Goal: Task Accomplishment & Management: Use online tool/utility

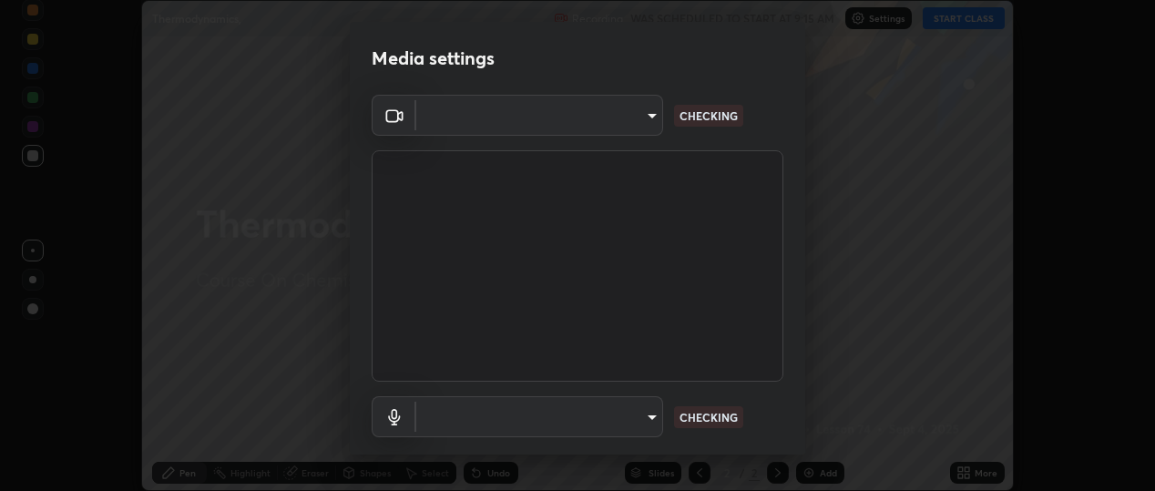
scroll to position [491, 1154]
type input "b5ed76bf6ffec8510c1d67ae41352f00f6afc36978bae23b45774c159f9dd4cf"
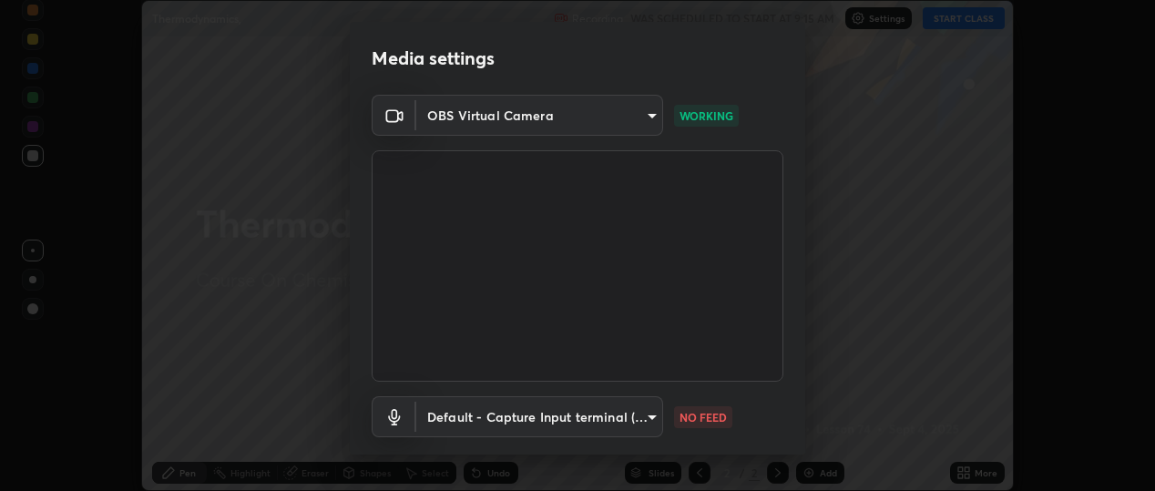
click at [453, 418] on body "Erase all Thermodynamics, Recording WAS SCHEDULED TO START AT 9:15 AM Settings …" at bounding box center [577, 245] width 1155 height 491
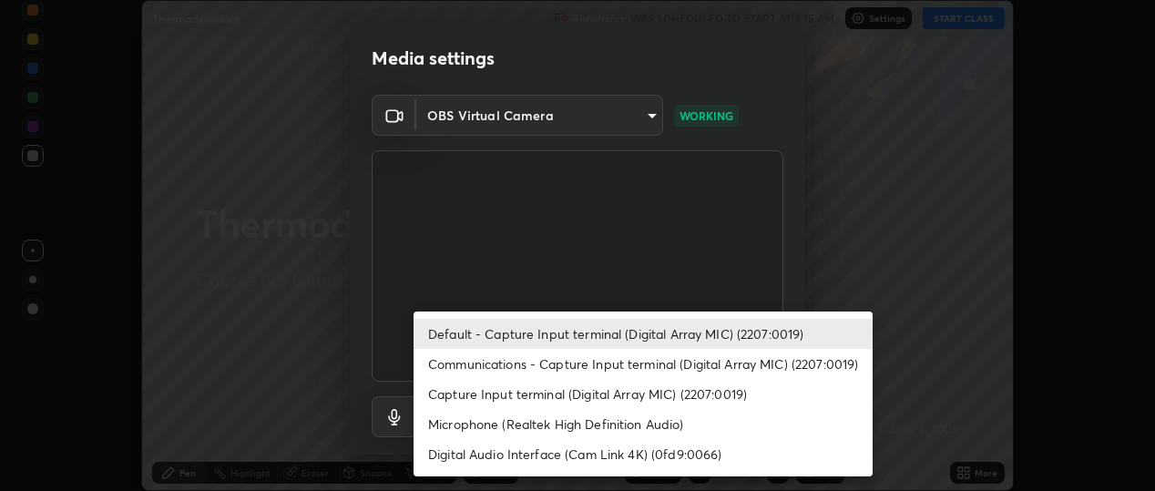
click at [466, 362] on li "Communications - Capture Input terminal (Digital Array MIC) (2207:0019)" at bounding box center [642, 364] width 459 height 30
type input "communications"
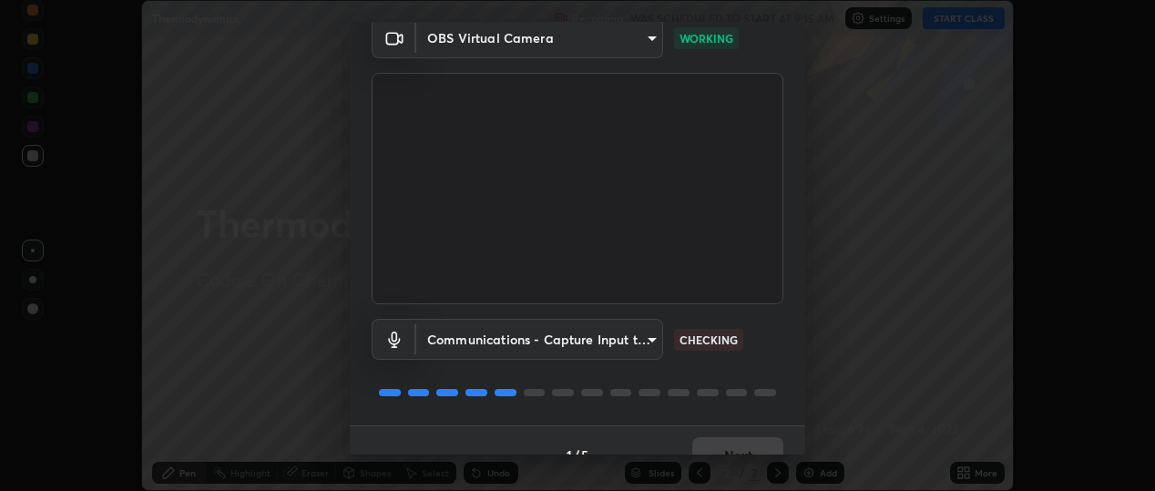
scroll to position [107, 0]
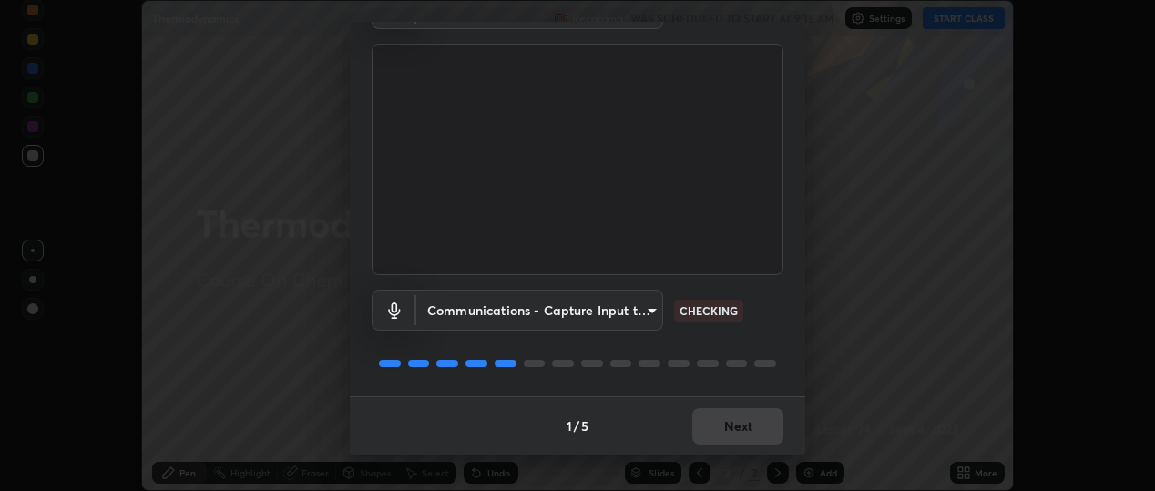
click at [742, 423] on div "1 / 5 Next" at bounding box center [577, 425] width 455 height 58
click at [730, 423] on div "1 / 5 Next" at bounding box center [577, 425] width 455 height 58
click at [728, 427] on div "1 / 5 Next" at bounding box center [577, 425] width 455 height 58
click at [732, 434] on div "1 / 5 Next" at bounding box center [577, 425] width 455 height 58
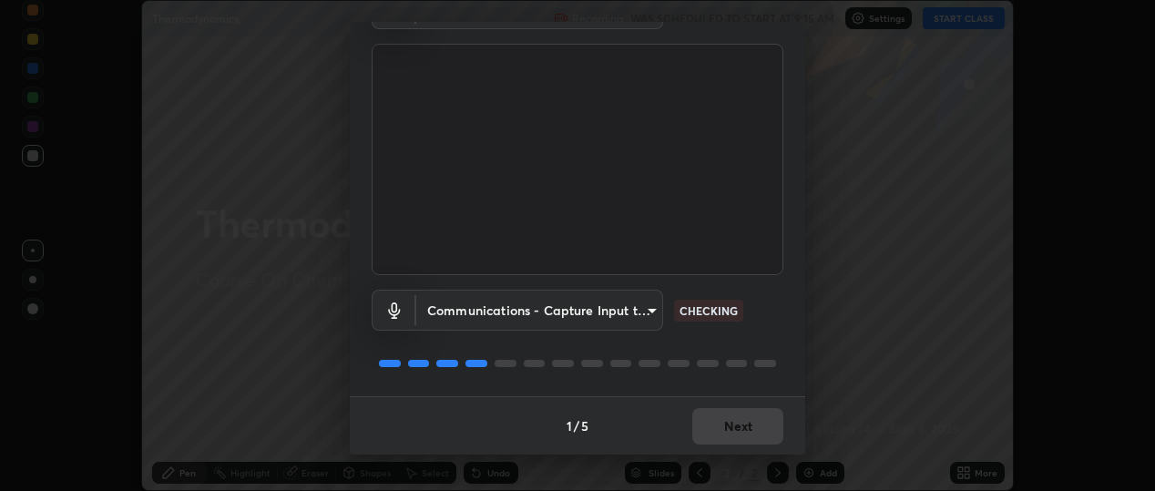
click at [733, 428] on div "1 / 5 Next" at bounding box center [577, 425] width 455 height 58
click at [734, 428] on div "1 / 5 Next" at bounding box center [577, 425] width 455 height 58
click at [741, 432] on div "1 / 5 Next" at bounding box center [577, 425] width 455 height 58
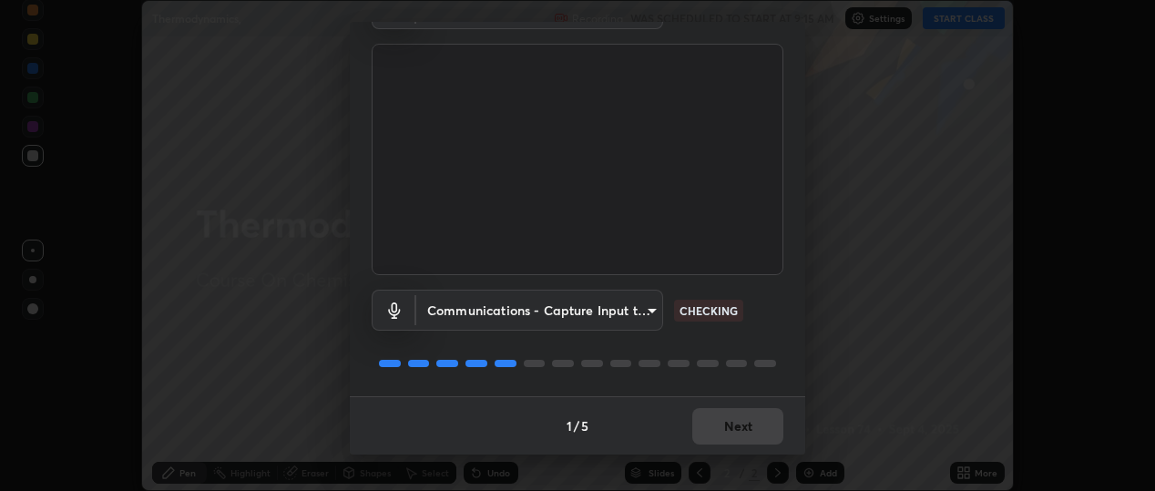
click at [737, 430] on div "1 / 5 Next" at bounding box center [577, 425] width 455 height 58
click at [728, 428] on div "1 / 5 Next" at bounding box center [577, 425] width 455 height 58
click at [727, 427] on div "1 / 5 Next" at bounding box center [577, 425] width 455 height 58
click at [730, 430] on div "1 / 5 Next" at bounding box center [577, 425] width 455 height 58
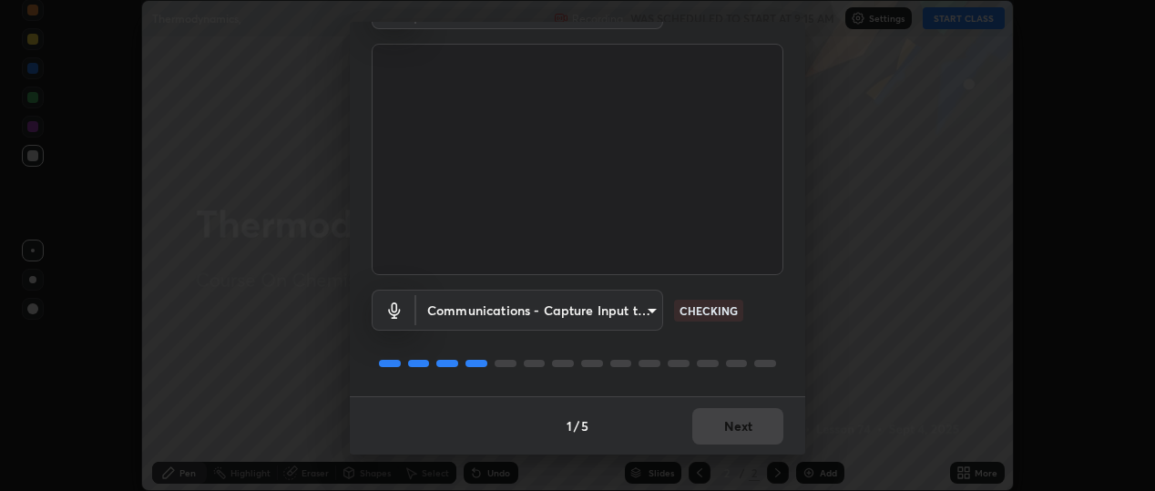
click at [730, 430] on div "1 / 5 Next" at bounding box center [577, 425] width 455 height 58
click at [739, 421] on button "Next" at bounding box center [737, 426] width 91 height 36
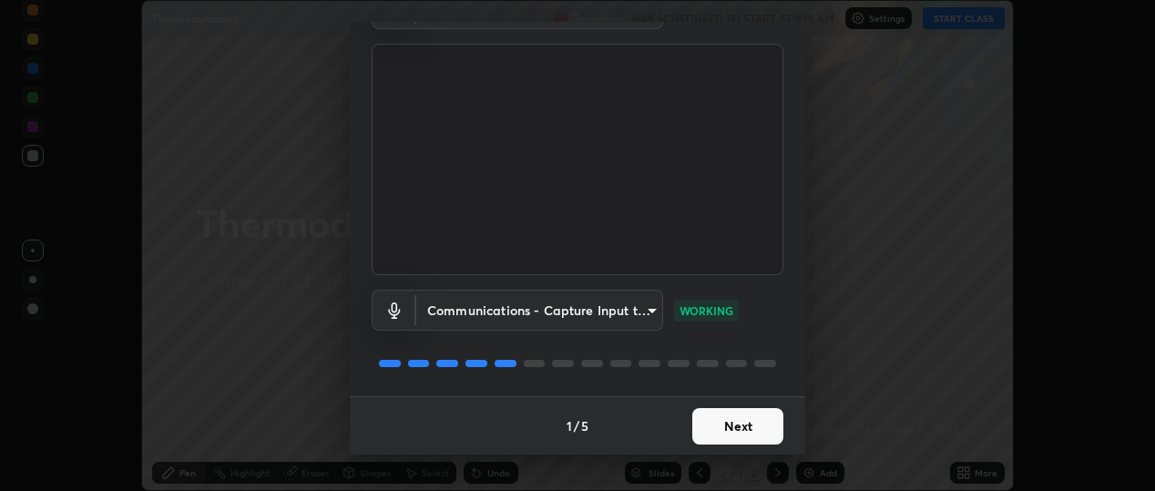
scroll to position [0, 0]
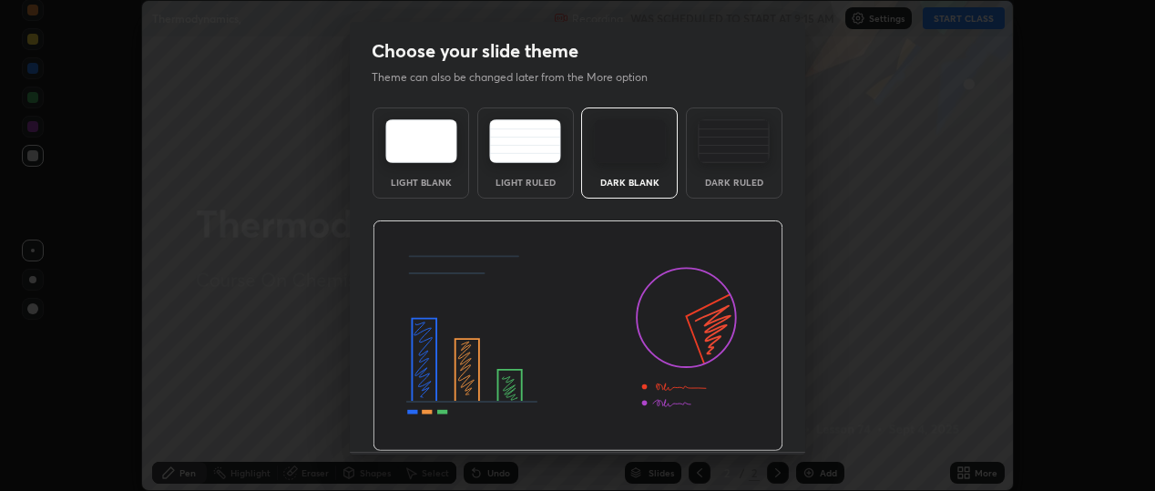
click at [735, 426] on img at bounding box center [577, 335] width 411 height 231
click at [745, 435] on img at bounding box center [577, 335] width 411 height 231
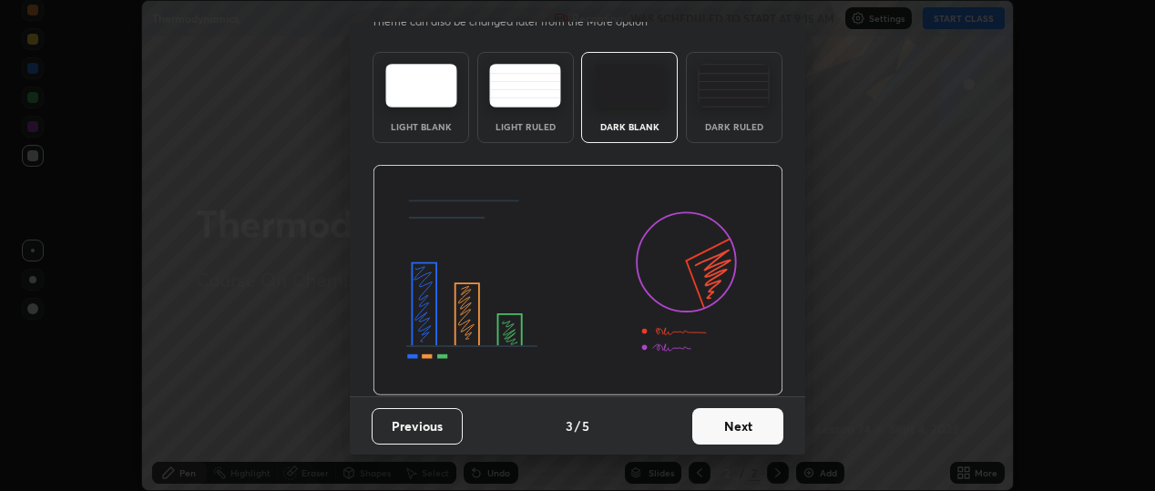
click at [735, 417] on button "Next" at bounding box center [737, 426] width 91 height 36
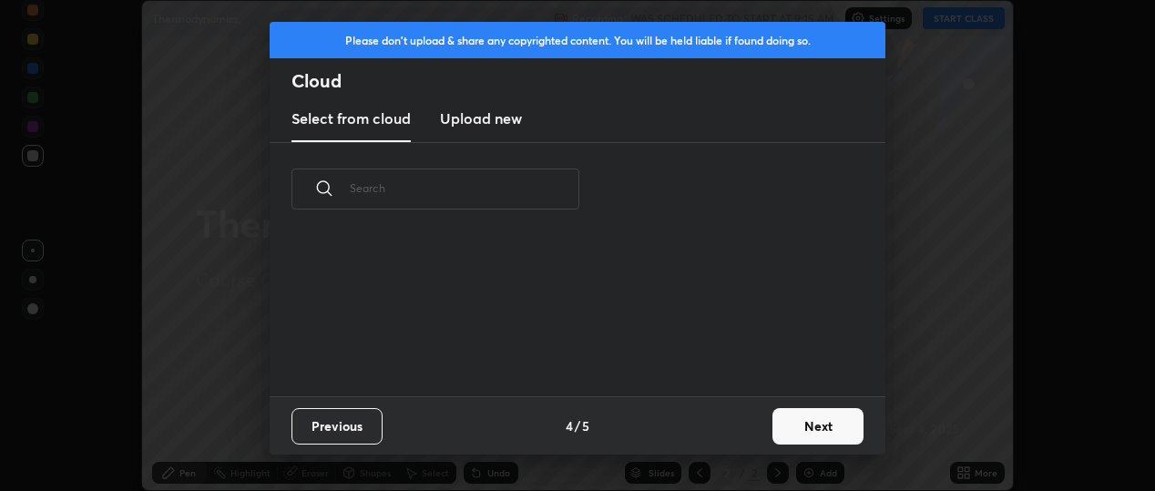
scroll to position [0, 0]
click at [785, 426] on button "Next" at bounding box center [817, 426] width 91 height 36
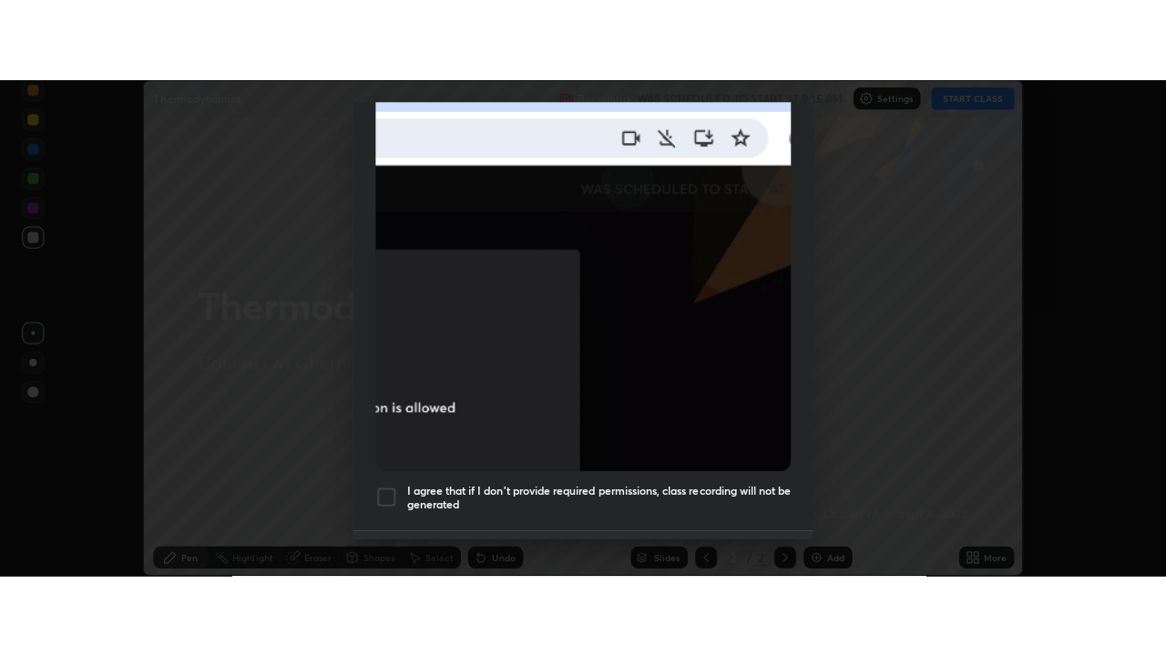
scroll to position [478, 0]
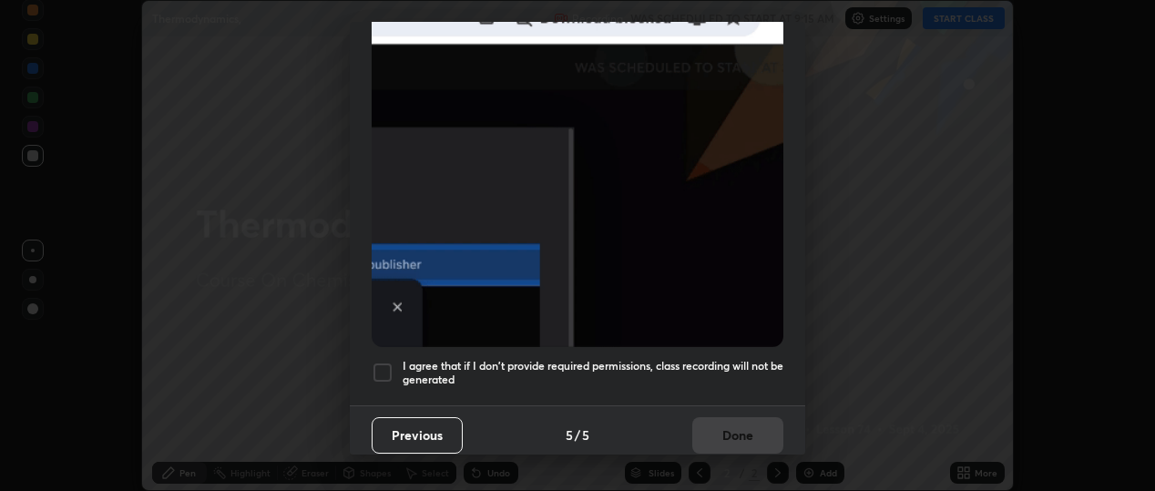
click at [381, 368] on div at bounding box center [383, 373] width 22 height 22
click at [720, 425] on button "Done" at bounding box center [737, 435] width 91 height 36
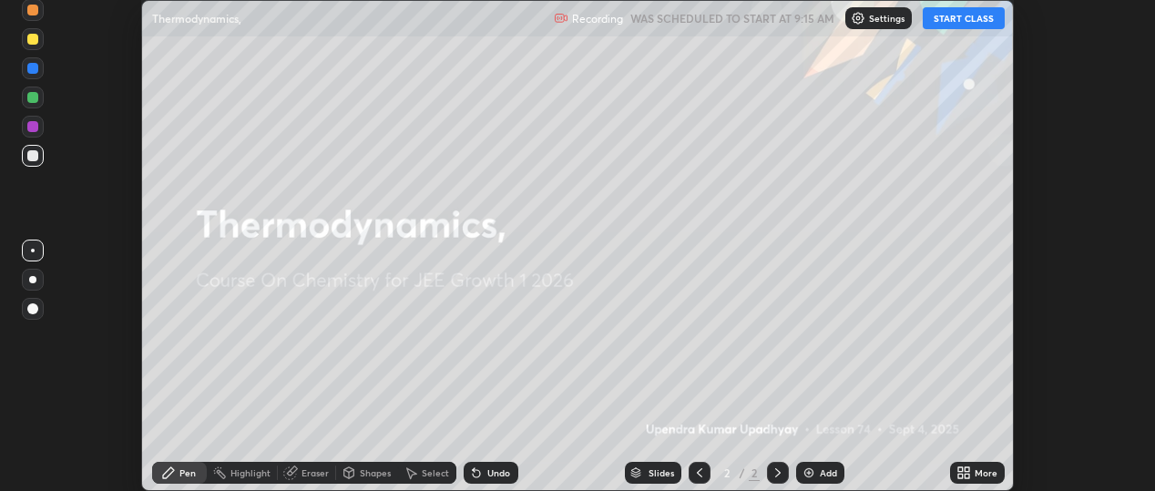
click at [938, 22] on button "START CLASS" at bounding box center [963, 18] width 82 height 22
click at [966, 476] on icon at bounding box center [966, 476] width 5 height 5
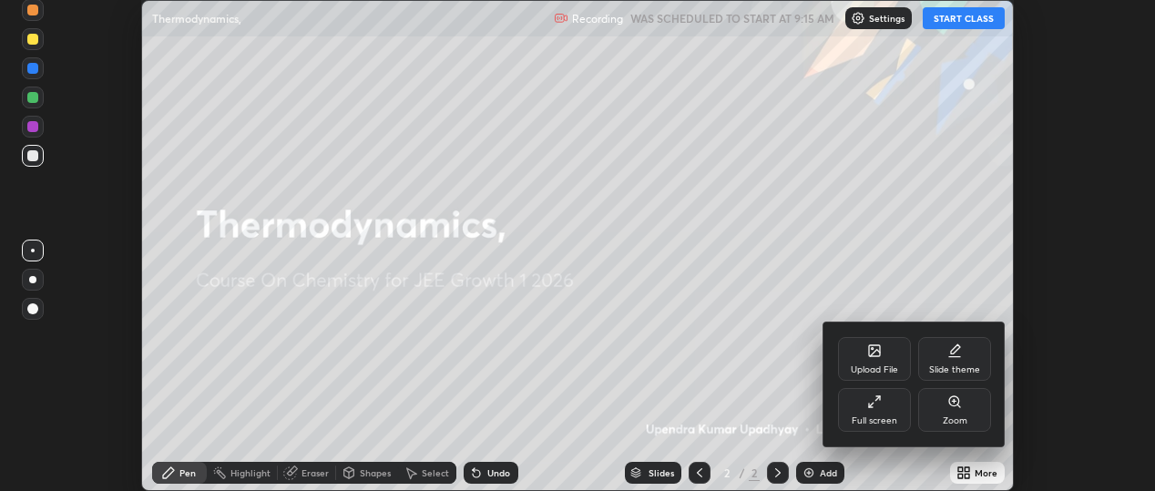
click at [880, 418] on div "Full screen" at bounding box center [874, 420] width 46 height 9
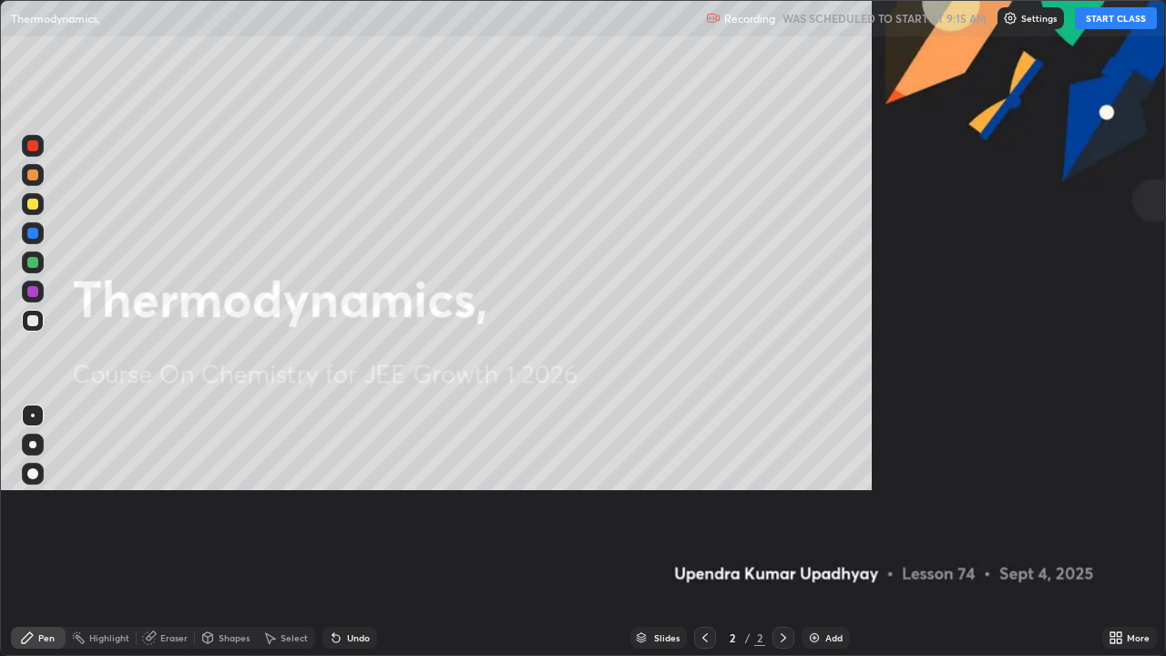
scroll to position [656, 1166]
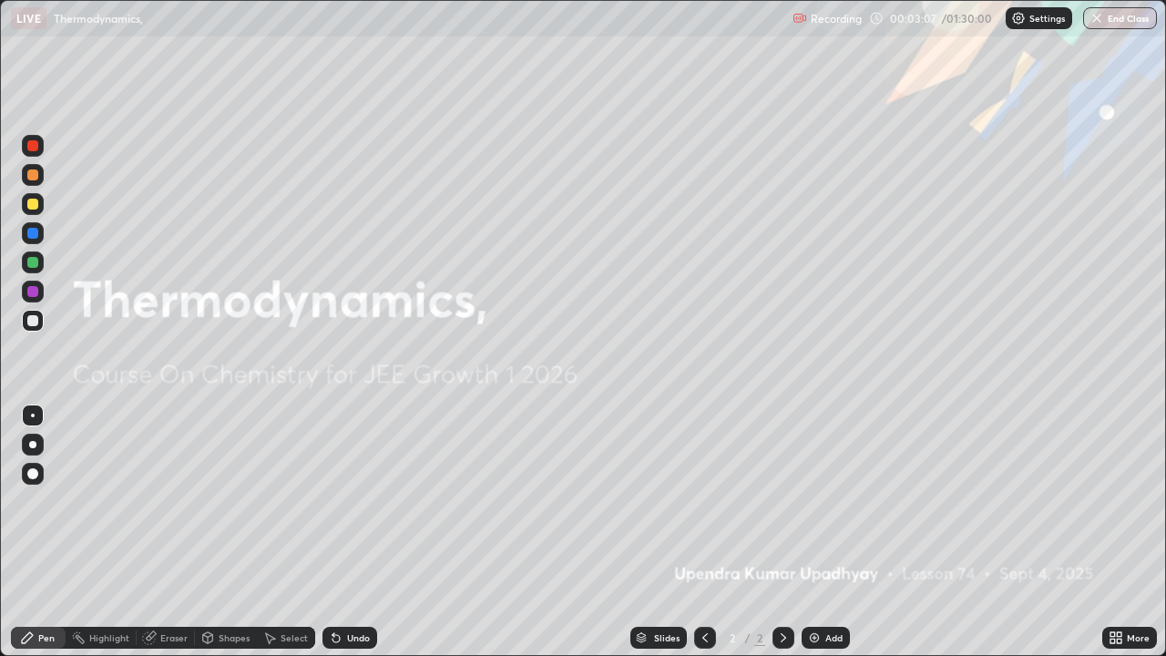
click at [820, 490] on div "Add" at bounding box center [825, 637] width 48 height 22
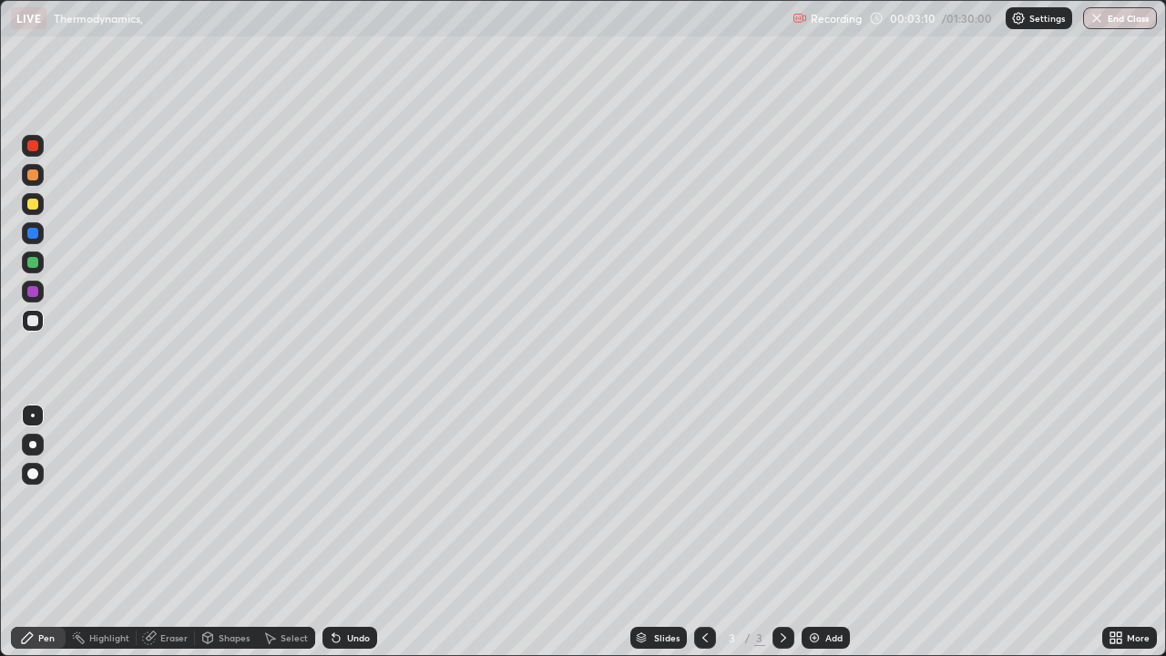
click at [34, 175] on div at bounding box center [32, 174] width 11 height 11
click at [332, 490] on icon at bounding box center [333, 634] width 2 height 2
click at [36, 201] on div at bounding box center [32, 204] width 11 height 11
click at [36, 264] on div at bounding box center [32, 262] width 11 height 11
click at [333, 490] on icon at bounding box center [336, 637] width 15 height 15
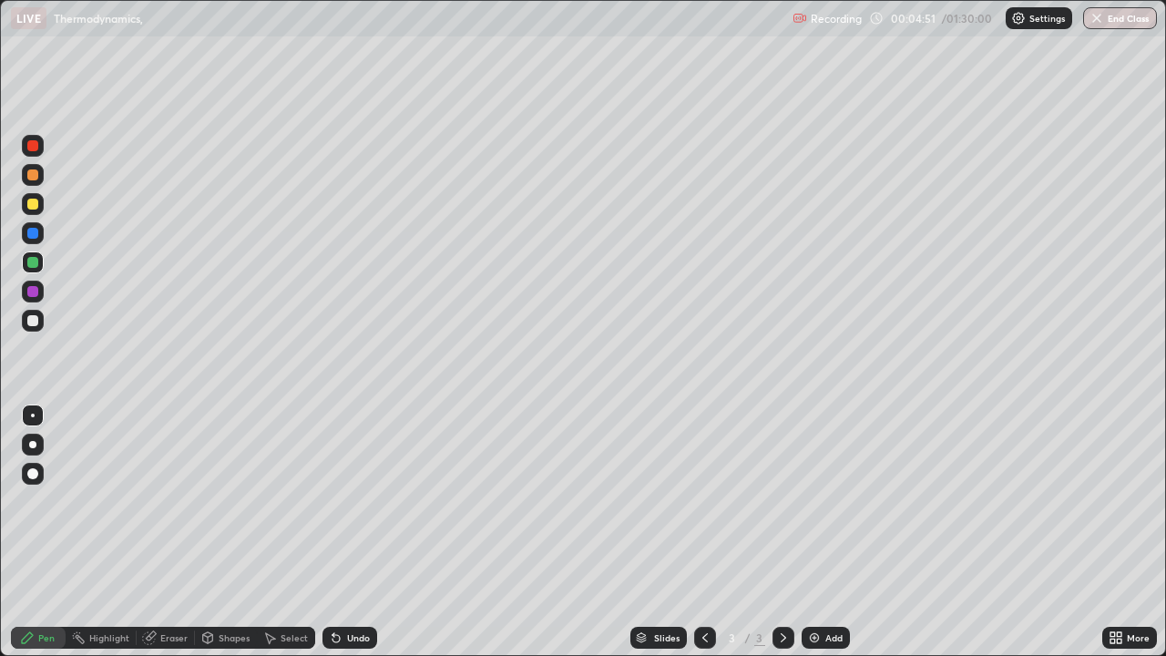
click at [332, 490] on icon at bounding box center [333, 634] width 2 height 2
click at [32, 325] on div at bounding box center [32, 320] width 11 height 11
click at [35, 292] on div at bounding box center [32, 291] width 11 height 11
click at [33, 321] on div at bounding box center [32, 320] width 11 height 11
click at [35, 291] on div at bounding box center [32, 291] width 11 height 11
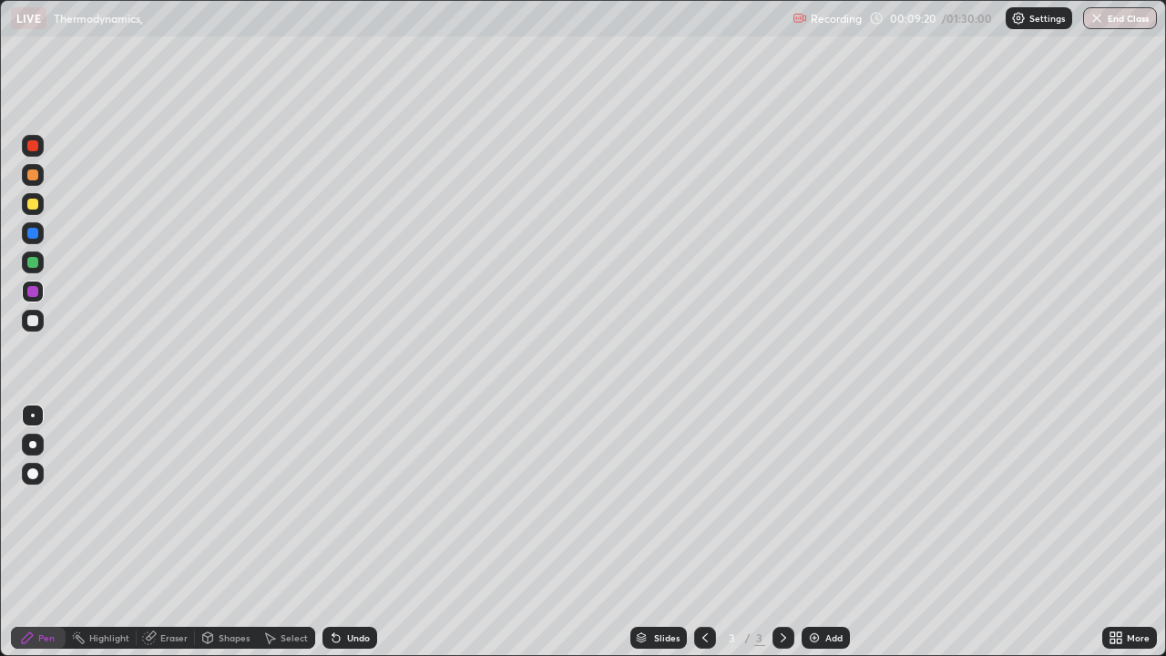
click at [42, 324] on div at bounding box center [33, 321] width 22 height 22
click at [33, 321] on div at bounding box center [32, 320] width 11 height 11
click at [182, 490] on div "Eraser" at bounding box center [166, 637] width 58 height 36
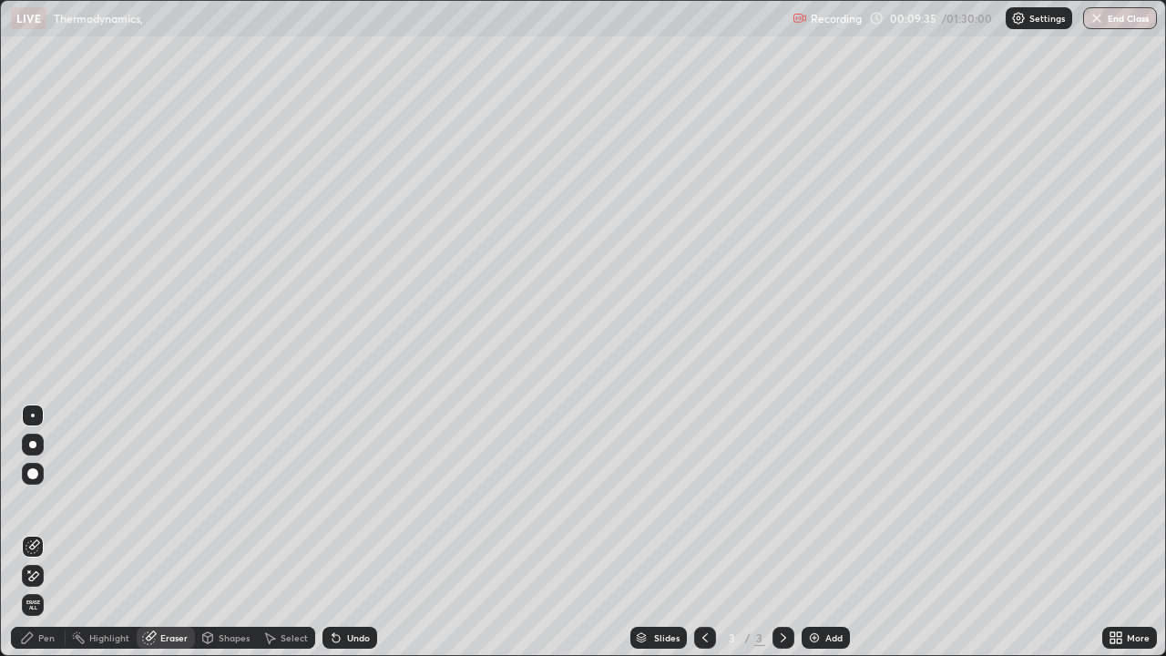
click at [348, 490] on div "Undo" at bounding box center [358, 637] width 23 height 9
click at [40, 490] on div "Pen" at bounding box center [46, 637] width 16 height 9
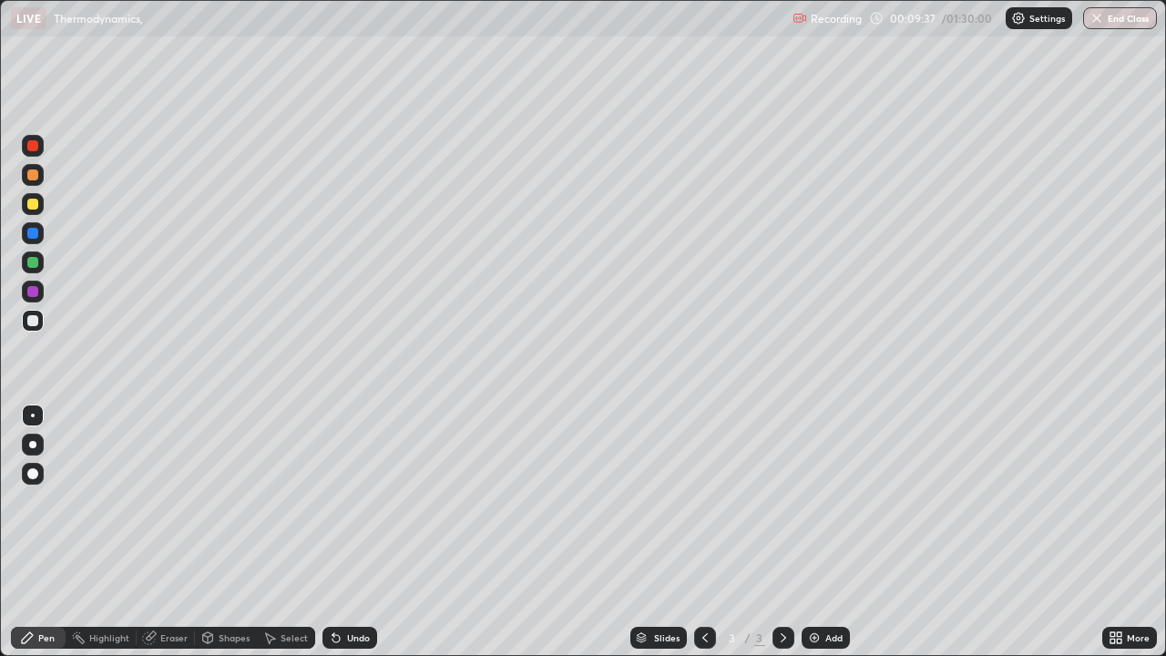
click at [33, 321] on div at bounding box center [32, 320] width 11 height 11
click at [35, 266] on div at bounding box center [32, 262] width 11 height 11
click at [38, 328] on div at bounding box center [33, 321] width 22 height 22
click at [816, 490] on img at bounding box center [814, 637] width 15 height 15
click at [40, 209] on div at bounding box center [33, 204] width 22 height 22
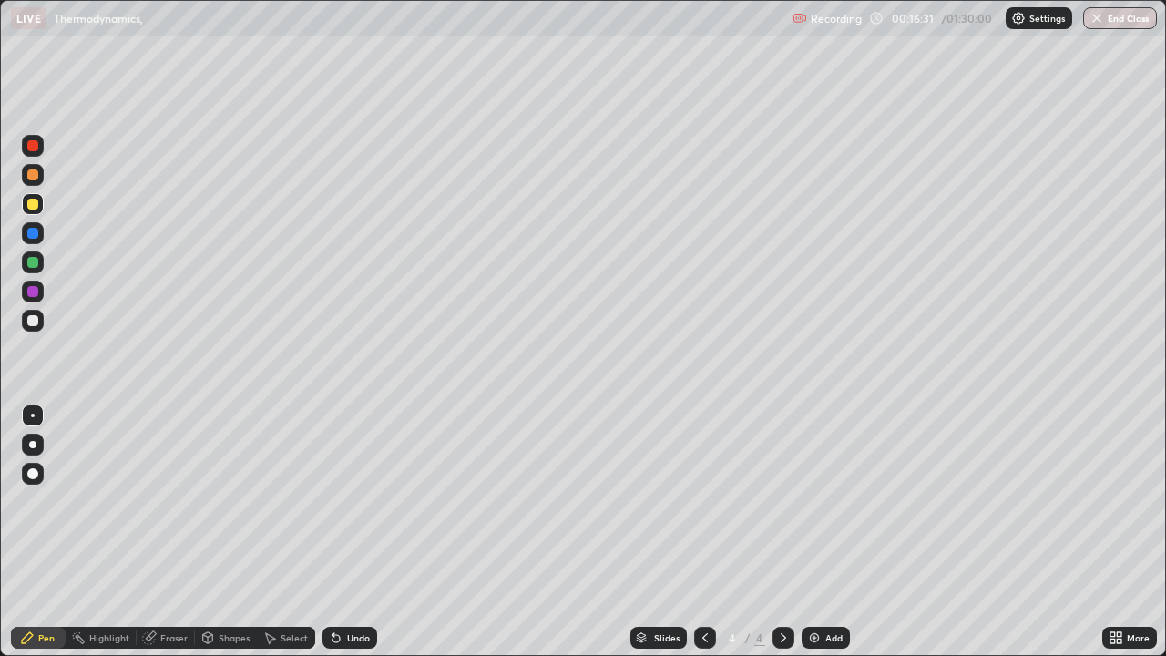
click at [39, 261] on div at bounding box center [33, 262] width 22 height 22
click at [42, 327] on div at bounding box center [33, 321] width 22 height 22
click at [37, 321] on div at bounding box center [32, 320] width 11 height 11
click at [818, 490] on img at bounding box center [814, 637] width 15 height 15
click at [824, 490] on div "Add" at bounding box center [825, 637] width 48 height 22
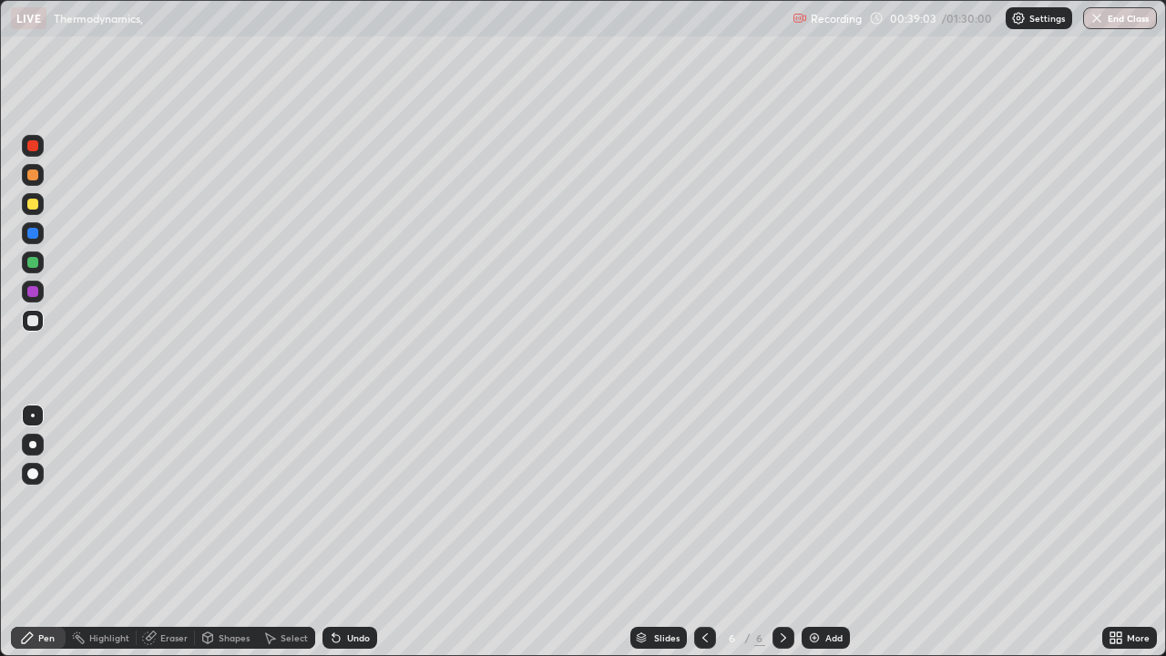
click at [39, 175] on div at bounding box center [33, 175] width 22 height 22
click at [36, 202] on div at bounding box center [32, 204] width 11 height 11
click at [360, 490] on div "Undo" at bounding box center [358, 637] width 23 height 9
click at [356, 490] on div "Undo" at bounding box center [358, 637] width 23 height 9
click at [151, 490] on icon at bounding box center [149, 638] width 12 height 12
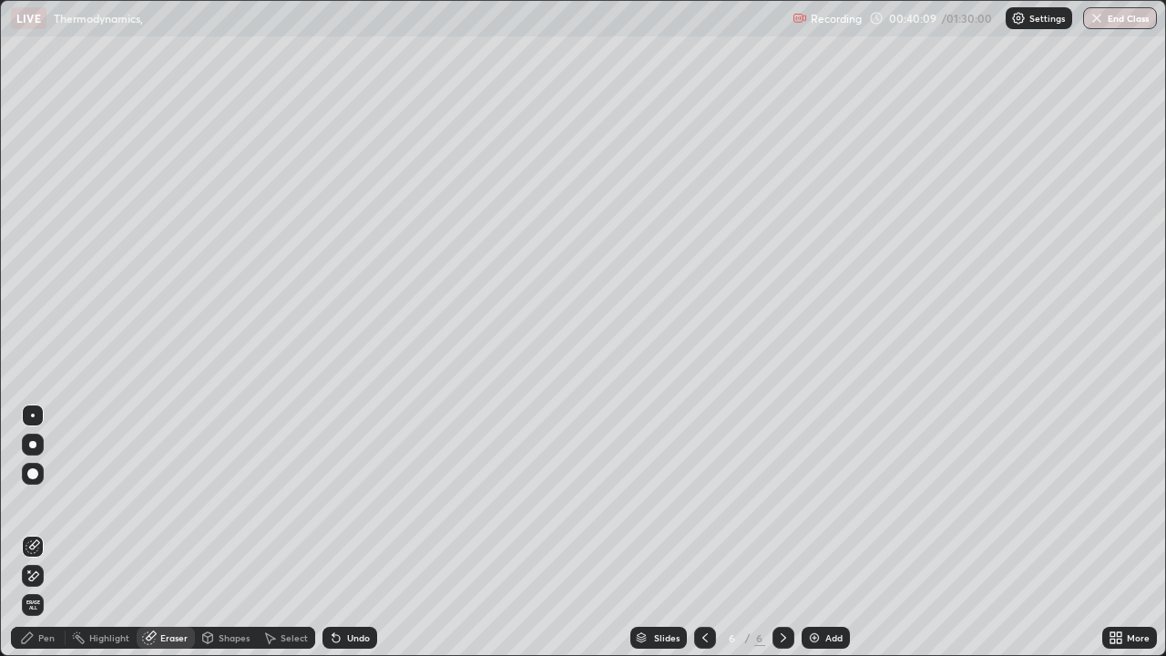
click at [43, 490] on div "Pen" at bounding box center [46, 637] width 16 height 9
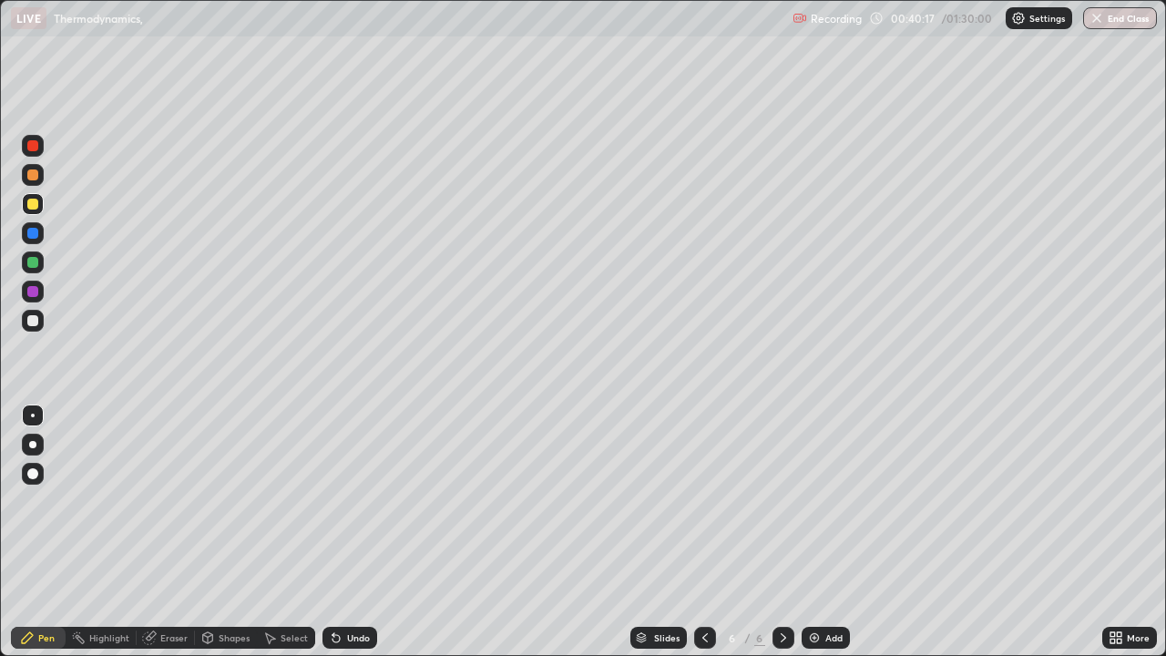
click at [350, 490] on div "Undo" at bounding box center [358, 637] width 23 height 9
click at [347, 490] on div "Undo" at bounding box center [349, 637] width 55 height 22
click at [348, 490] on div "Undo" at bounding box center [358, 637] width 23 height 9
click at [28, 321] on div at bounding box center [32, 320] width 11 height 11
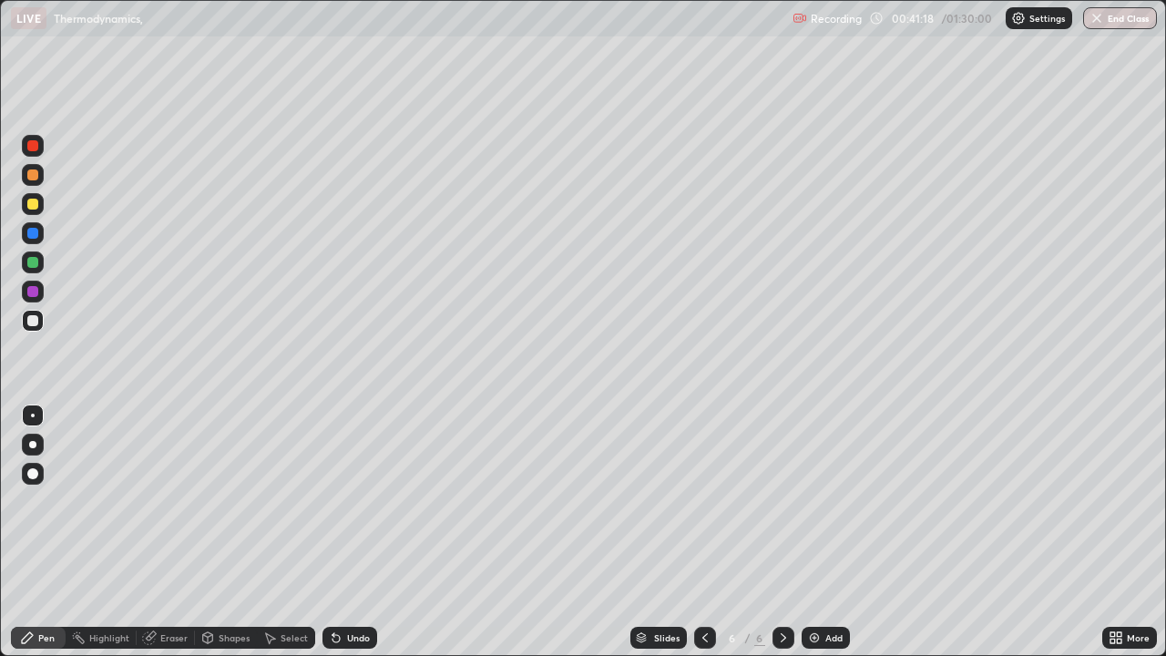
click at [28, 331] on div at bounding box center [33, 321] width 22 height 22
click at [36, 292] on div at bounding box center [32, 291] width 11 height 11
click at [342, 490] on div "Undo" at bounding box center [349, 637] width 55 height 22
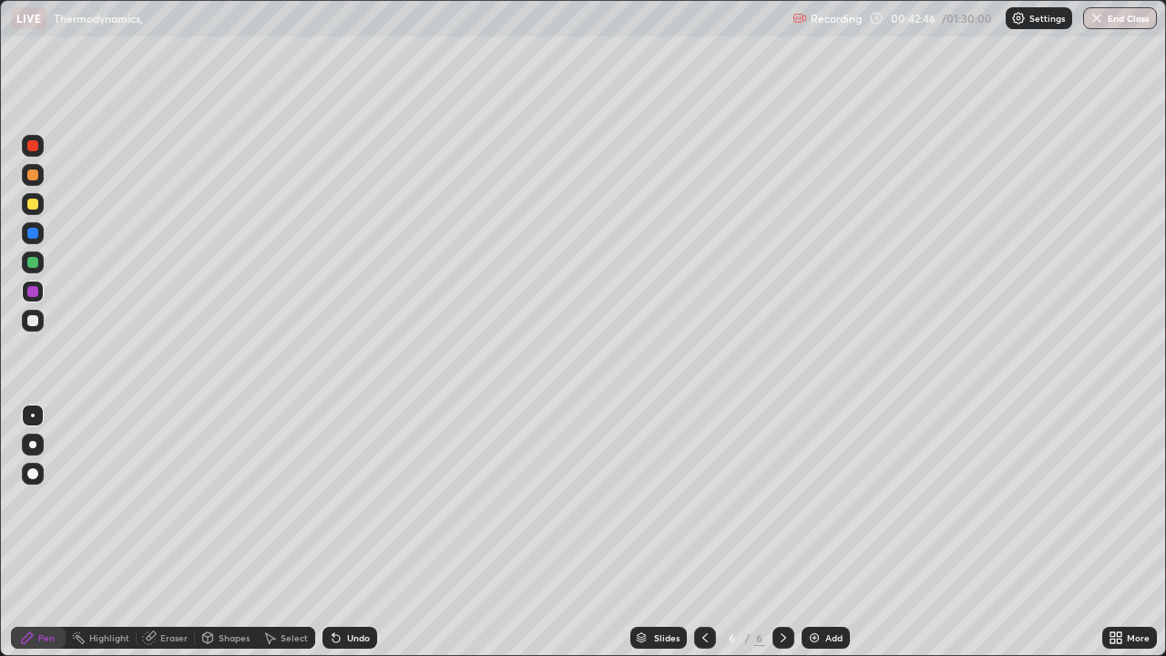
click at [34, 321] on div at bounding box center [32, 320] width 11 height 11
click at [35, 265] on div at bounding box center [32, 262] width 11 height 11
click at [34, 171] on div at bounding box center [32, 174] width 11 height 11
click at [345, 490] on div "Undo" at bounding box center [349, 637] width 55 height 22
click at [343, 490] on div "Undo" at bounding box center [349, 637] width 55 height 22
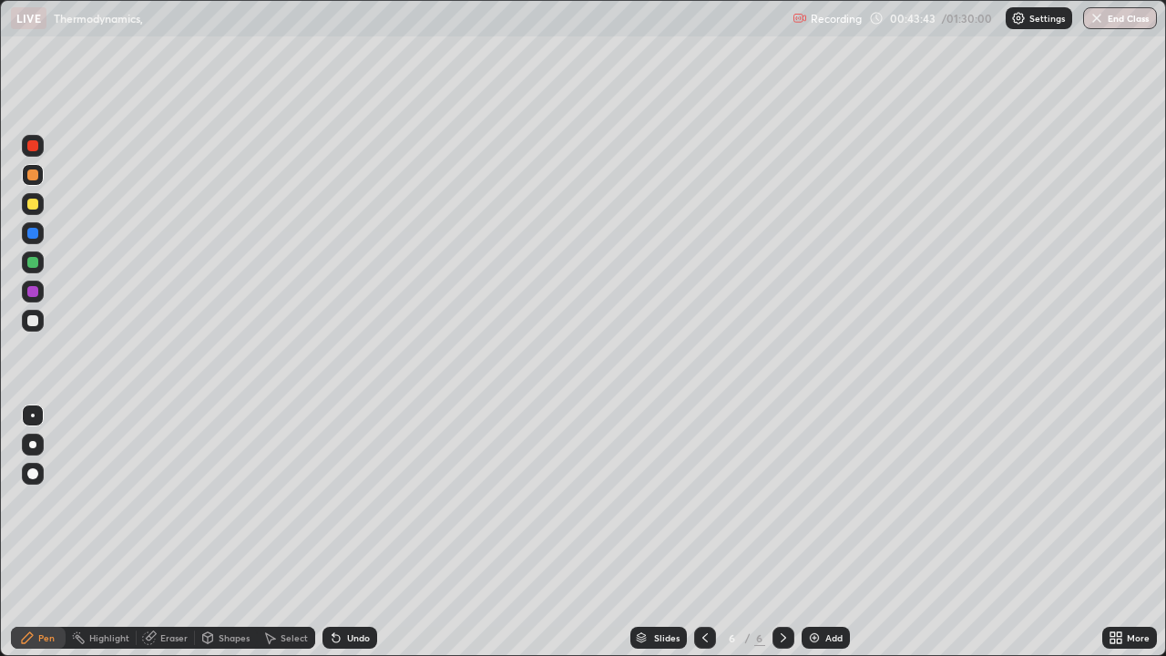
click at [343, 490] on div "Undo" at bounding box center [349, 637] width 55 height 22
click at [348, 490] on div "Undo" at bounding box center [349, 637] width 55 height 22
click at [350, 490] on div "Undo" at bounding box center [349, 637] width 55 height 22
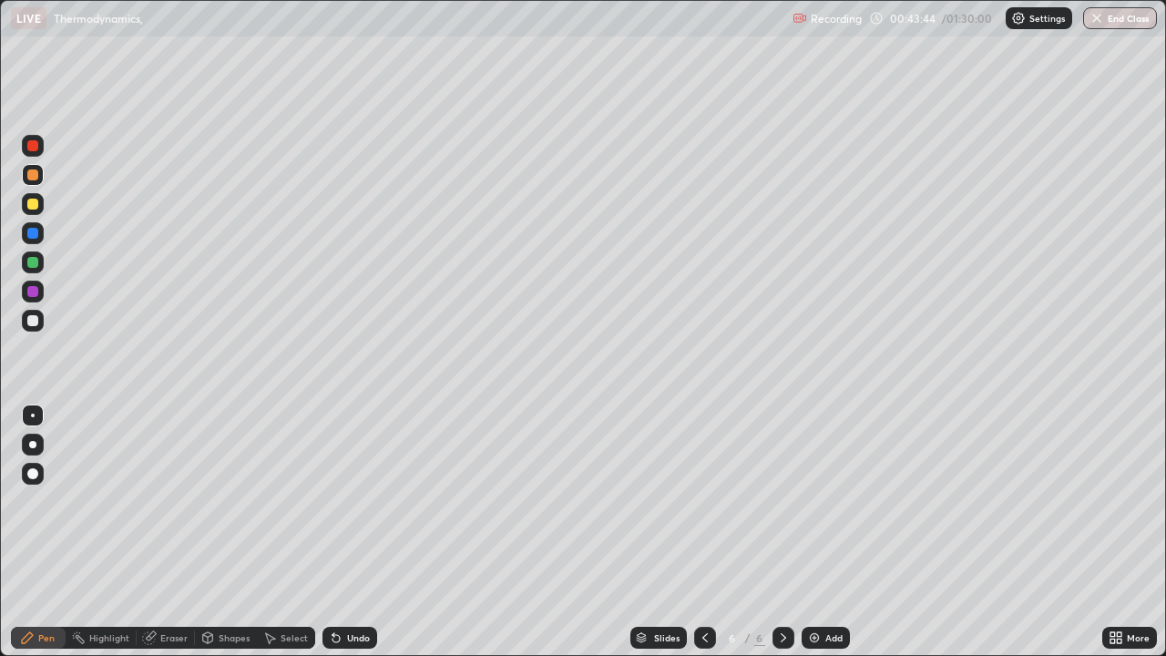
click at [354, 490] on div "Undo" at bounding box center [358, 637] width 23 height 9
click at [357, 490] on div "Undo" at bounding box center [349, 637] width 55 height 22
click at [357, 490] on div "Undo" at bounding box center [358, 637] width 23 height 9
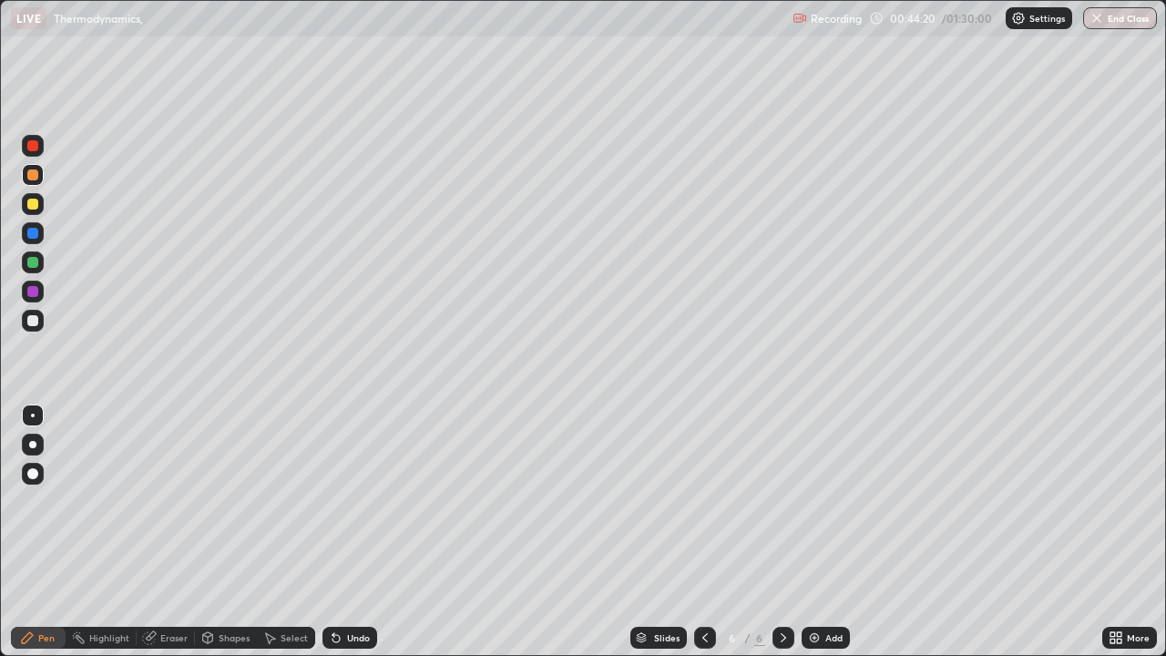
click at [356, 490] on div "Undo" at bounding box center [358, 637] width 23 height 9
click at [348, 490] on div "Undo" at bounding box center [358, 637] width 23 height 9
click at [351, 490] on div "Undo" at bounding box center [358, 637] width 23 height 9
click at [346, 490] on div "Undo" at bounding box center [349, 637] width 55 height 22
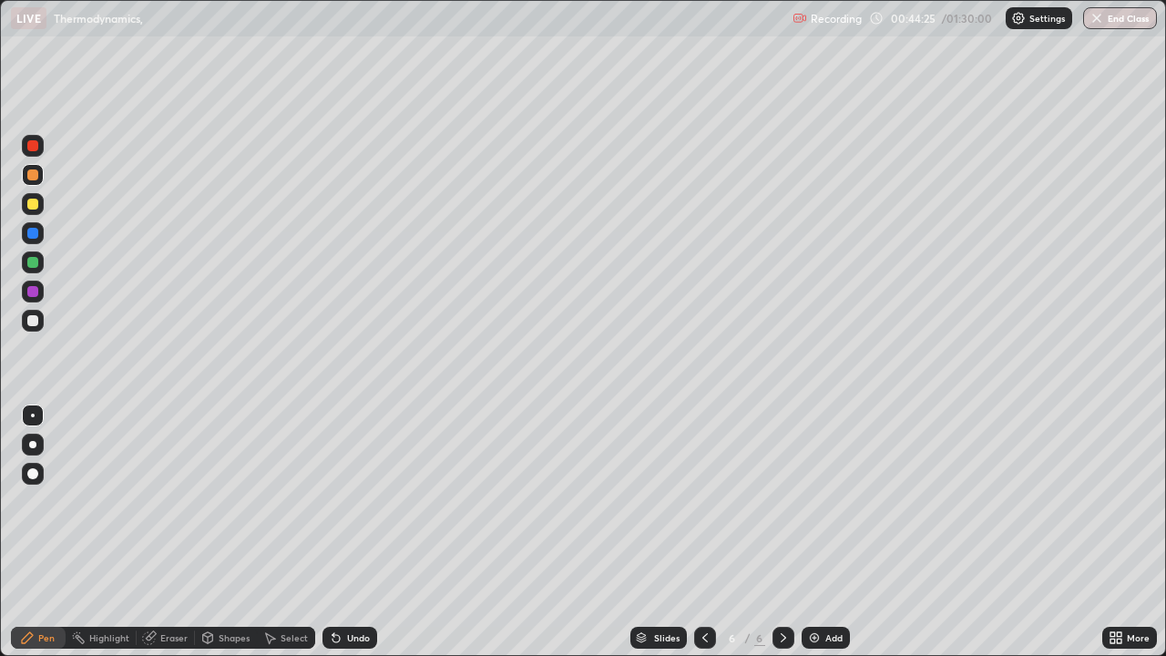
click at [348, 490] on div "Undo" at bounding box center [349, 637] width 55 height 22
click at [825, 490] on div "Add" at bounding box center [833, 637] width 17 height 9
click at [219, 490] on div "Shapes" at bounding box center [234, 637] width 31 height 9
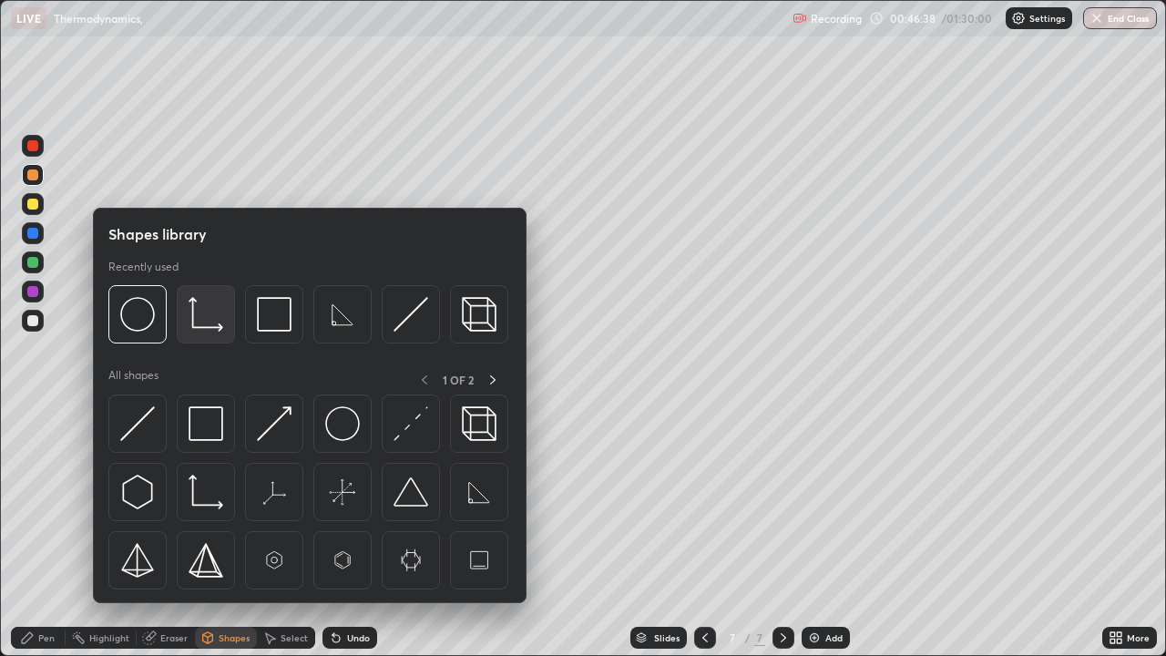
click at [212, 317] on img at bounding box center [205, 314] width 35 height 35
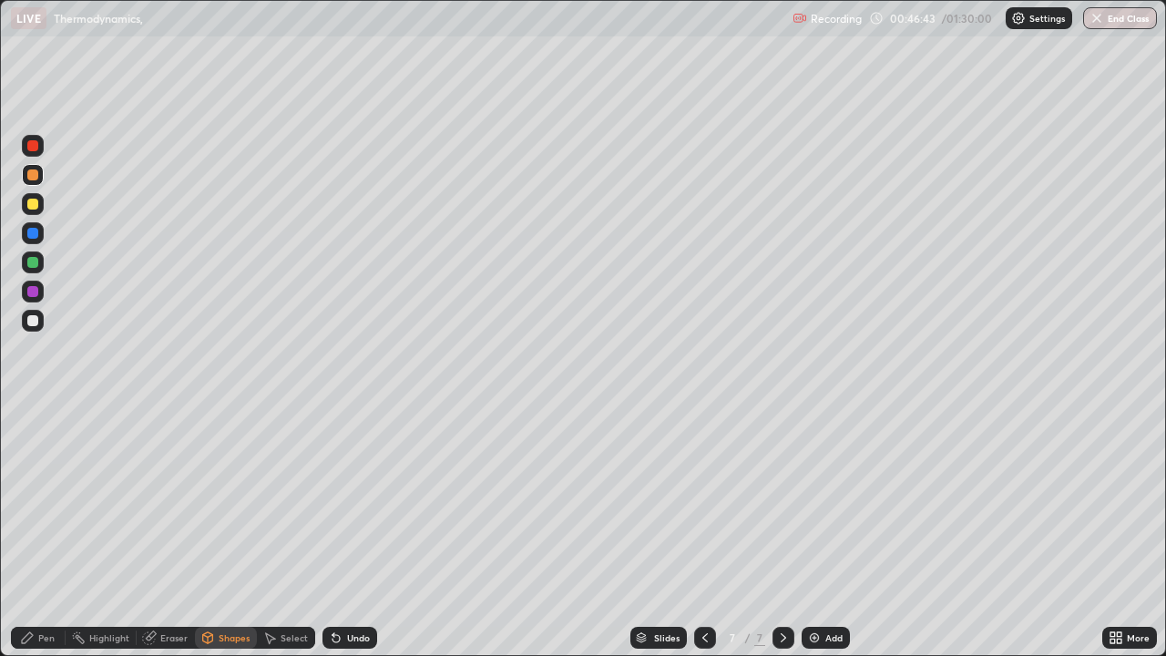
click at [40, 231] on div at bounding box center [33, 233] width 22 height 22
click at [37, 205] on div at bounding box center [32, 204] width 11 height 11
click at [43, 490] on div "Pen" at bounding box center [46, 637] width 16 height 9
click at [353, 490] on div "Undo" at bounding box center [358, 637] width 23 height 9
click at [348, 490] on div "Undo" at bounding box center [349, 637] width 55 height 22
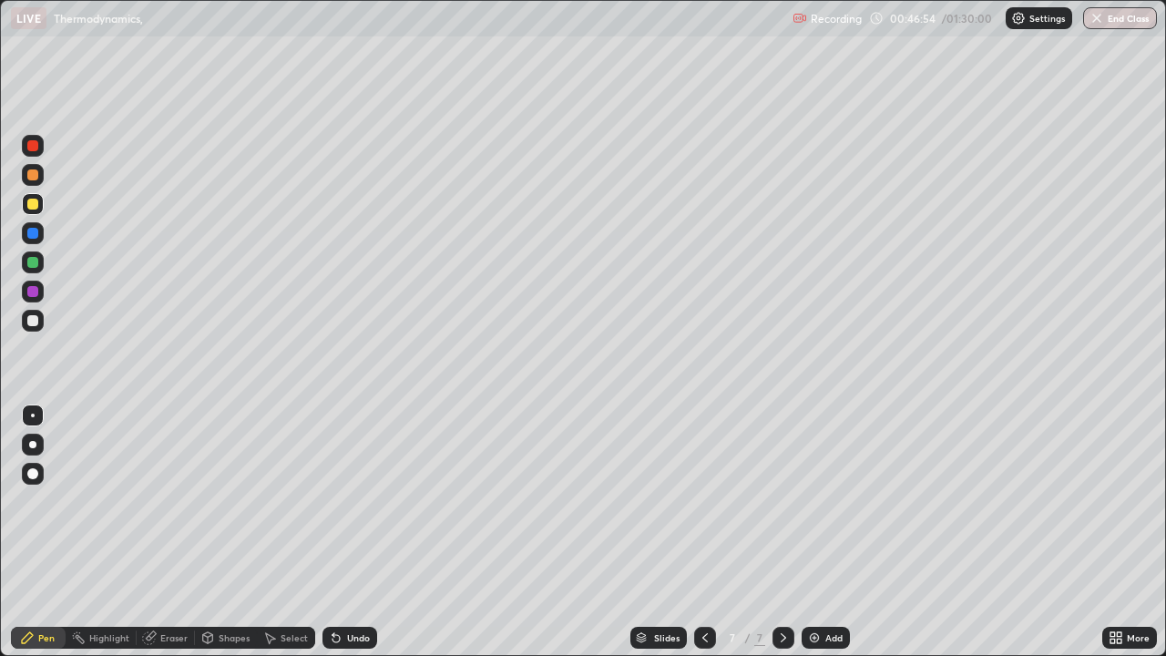
click at [348, 490] on div "Undo" at bounding box center [349, 637] width 55 height 22
click at [357, 490] on div "Undo" at bounding box center [358, 637] width 23 height 9
click at [35, 262] on div at bounding box center [32, 262] width 11 height 11
click at [33, 202] on div at bounding box center [32, 204] width 11 height 11
click at [352, 490] on div "Undo" at bounding box center [358, 637] width 23 height 9
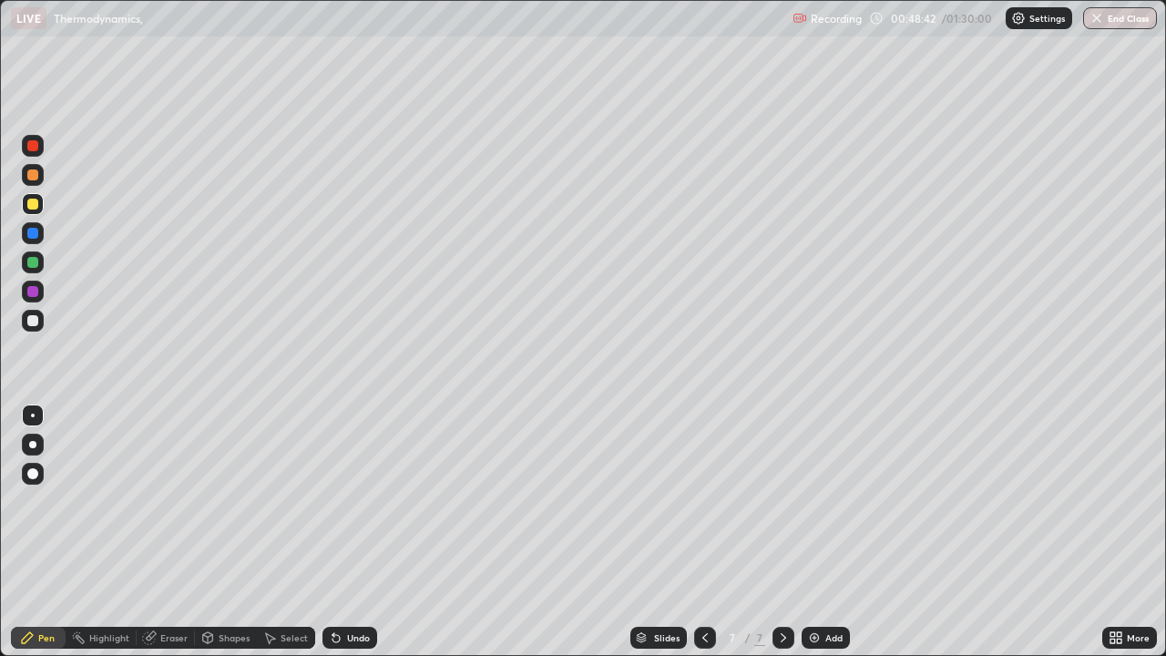
click at [352, 490] on div "Undo" at bounding box center [358, 637] width 23 height 9
click at [825, 490] on div "Add" at bounding box center [825, 637] width 48 height 22
click at [216, 490] on div "Shapes" at bounding box center [226, 637] width 62 height 22
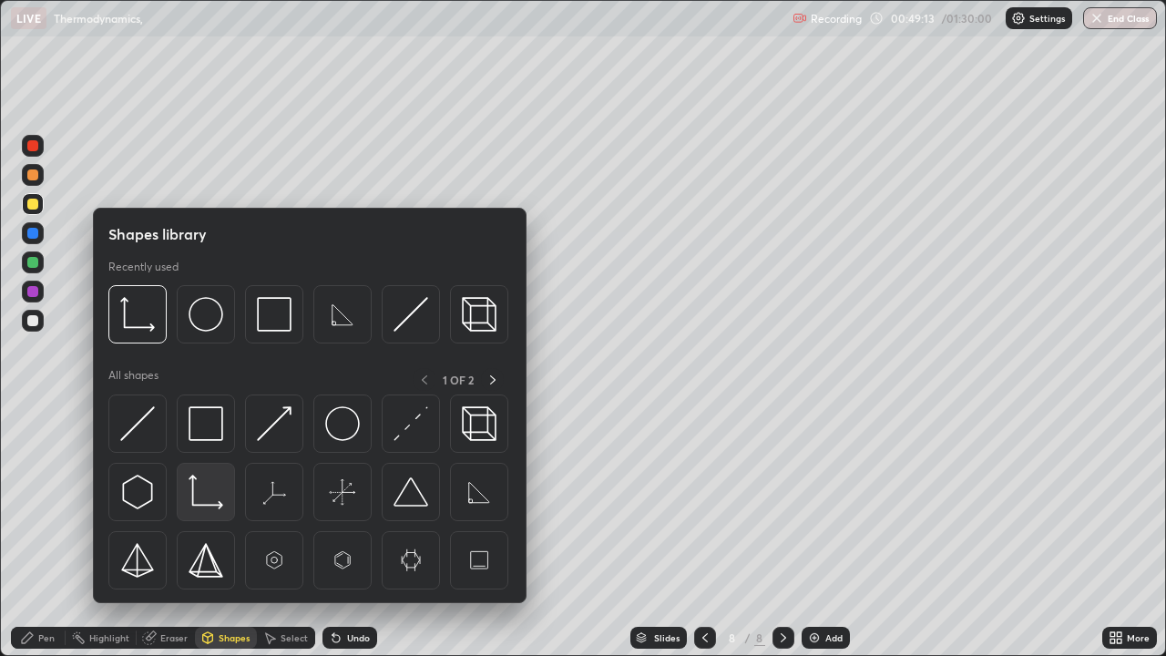
click at [210, 490] on img at bounding box center [205, 491] width 35 height 35
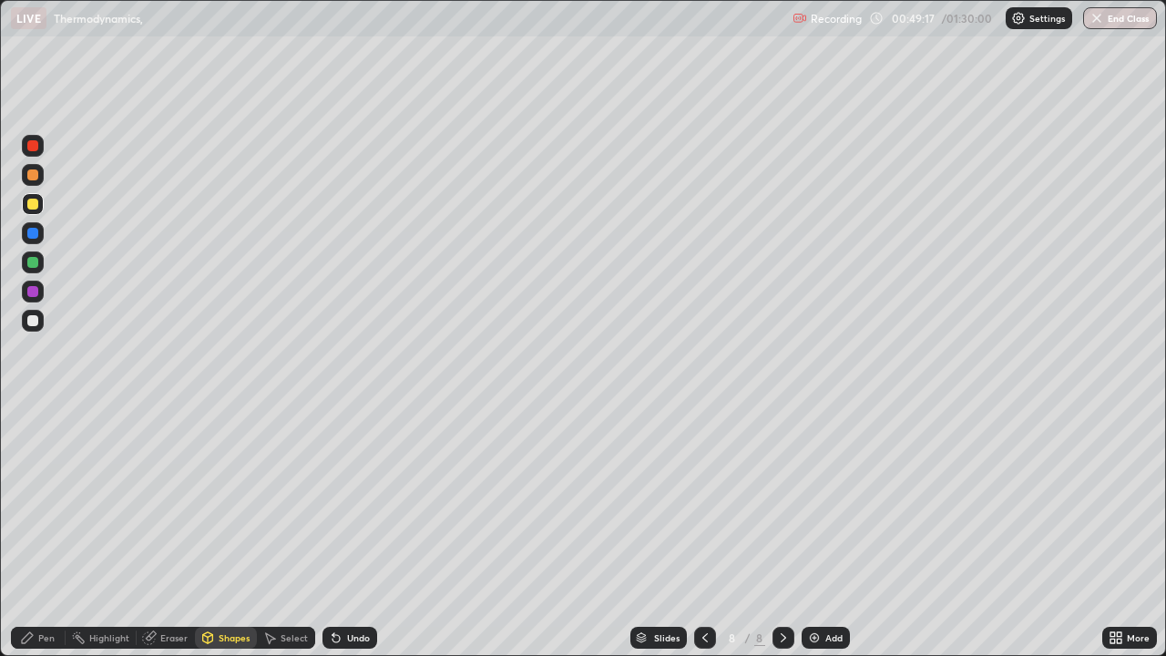
click at [225, 490] on div "Shapes" at bounding box center [234, 637] width 31 height 9
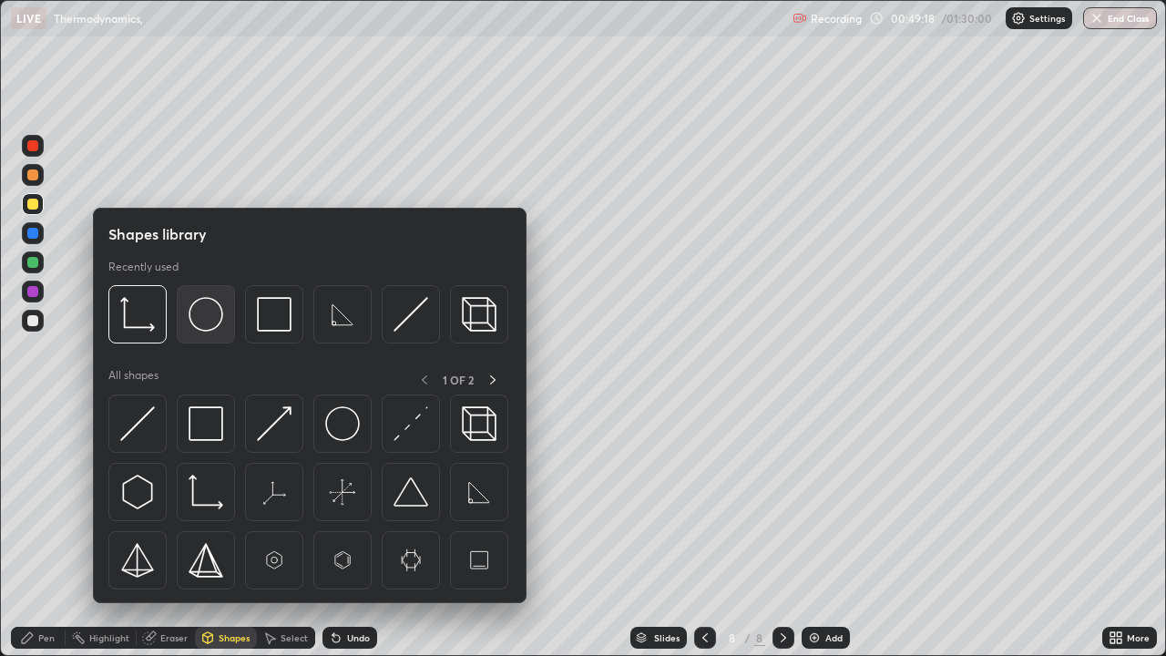
click at [212, 325] on img at bounding box center [205, 314] width 35 height 35
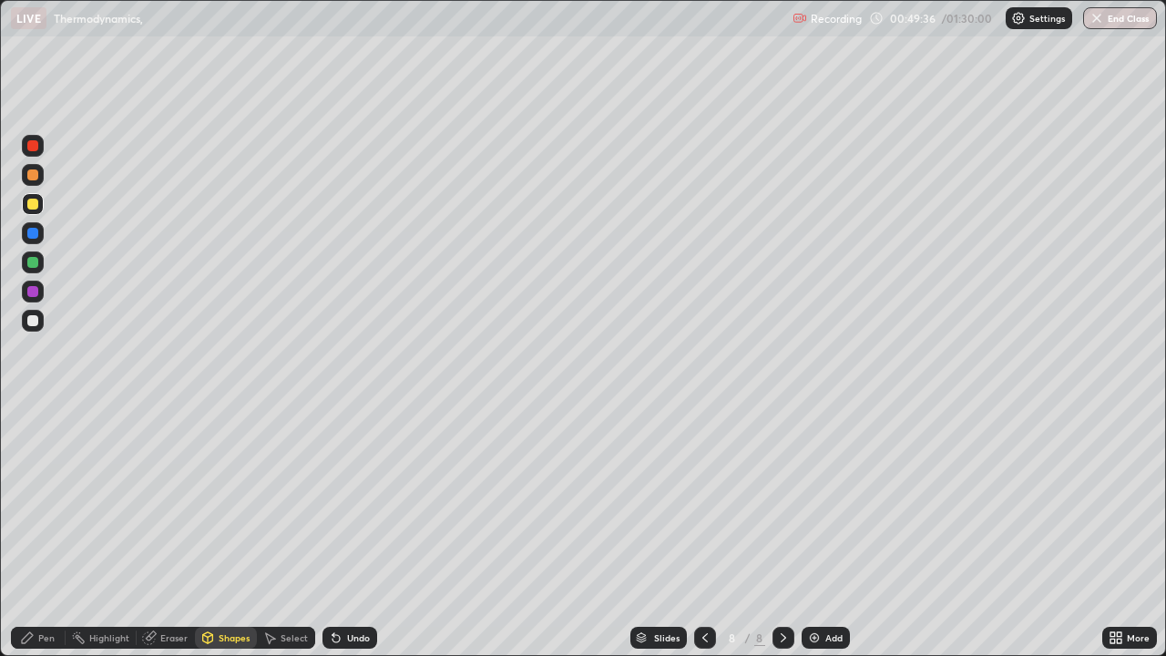
click at [38, 490] on div "Pen" at bounding box center [46, 637] width 16 height 9
click at [25, 260] on div at bounding box center [33, 262] width 22 height 22
click at [35, 204] on div at bounding box center [32, 204] width 11 height 11
click at [28, 319] on div at bounding box center [32, 320] width 11 height 11
click at [90, 490] on div "Highlight" at bounding box center [101, 637] width 71 height 22
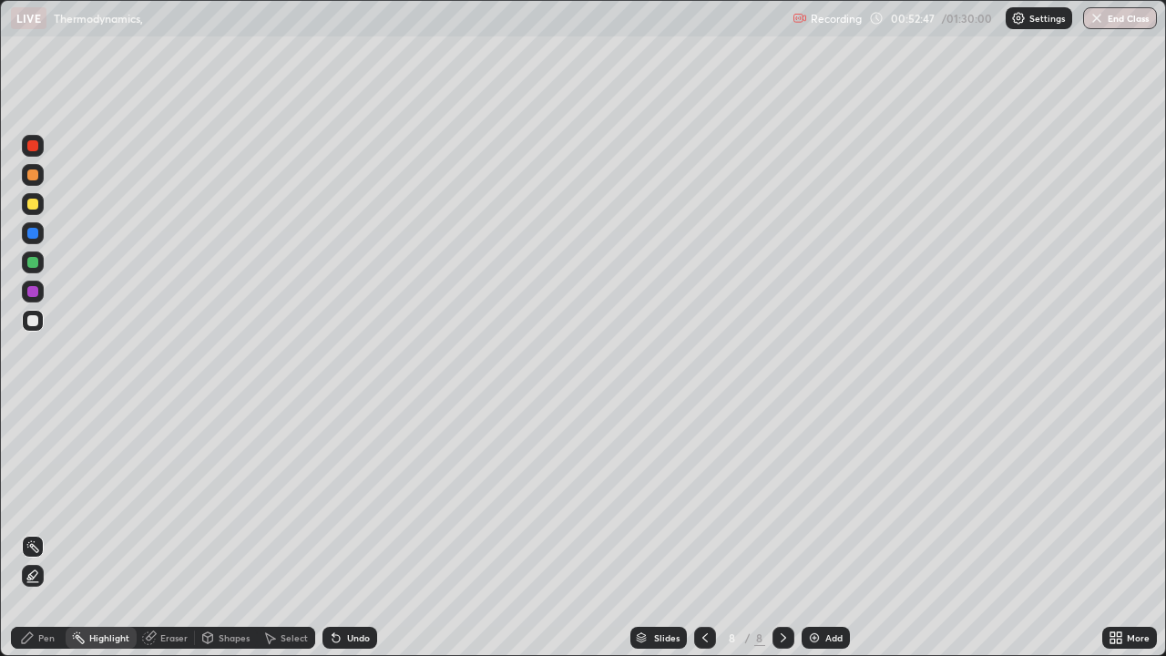
click at [34, 490] on icon at bounding box center [32, 546] width 15 height 15
click at [26, 490] on icon at bounding box center [27, 637] width 11 height 11
click at [164, 490] on div "Eraser" at bounding box center [166, 637] width 58 height 22
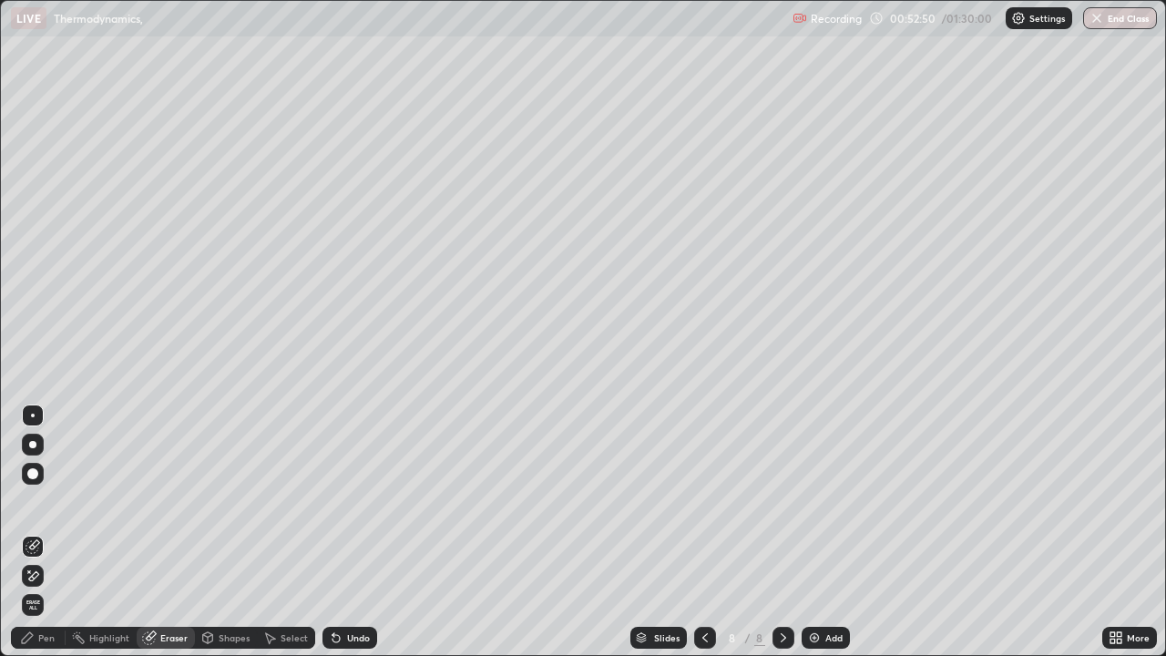
click at [36, 490] on icon at bounding box center [32, 575] width 15 height 15
click at [365, 490] on div "Undo" at bounding box center [358, 637] width 23 height 9
click at [35, 490] on div "Pen" at bounding box center [38, 637] width 55 height 22
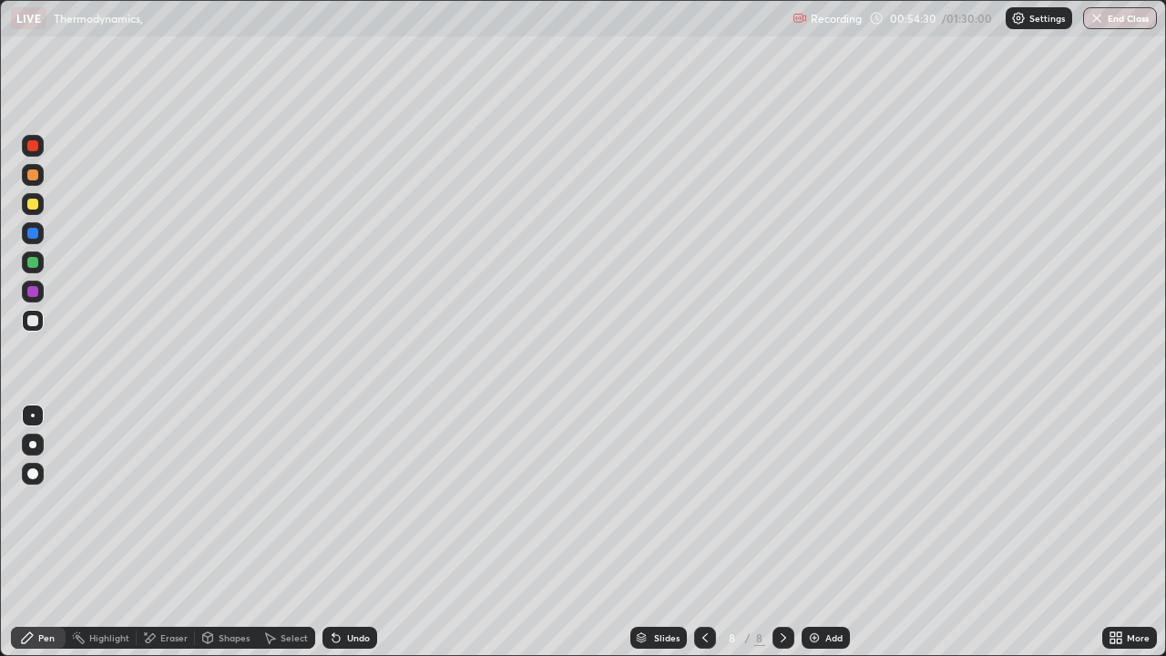
click at [811, 490] on img at bounding box center [814, 637] width 15 height 15
click at [35, 204] on div at bounding box center [32, 204] width 11 height 11
click at [34, 232] on div at bounding box center [32, 233] width 11 height 11
click at [33, 321] on div at bounding box center [32, 320] width 11 height 11
click at [347, 490] on div "Undo" at bounding box center [358, 637] width 23 height 9
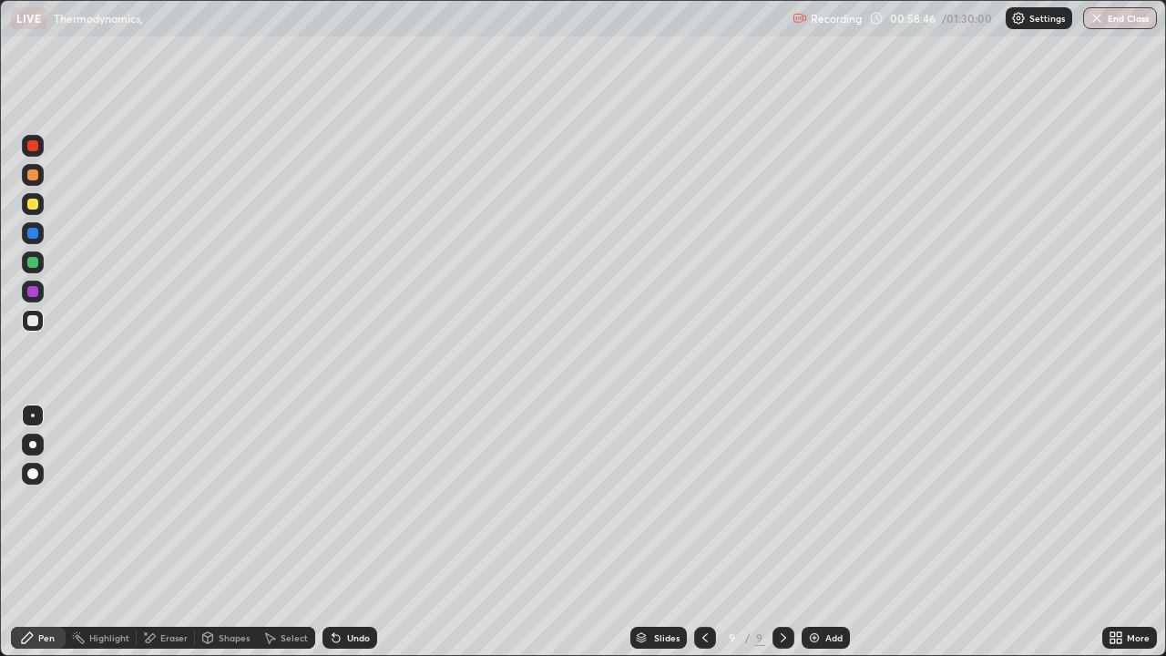
click at [347, 490] on div "Undo" at bounding box center [358, 637] width 23 height 9
click at [25, 320] on div at bounding box center [33, 321] width 22 height 22
click at [179, 490] on div "Eraser" at bounding box center [166, 637] width 58 height 22
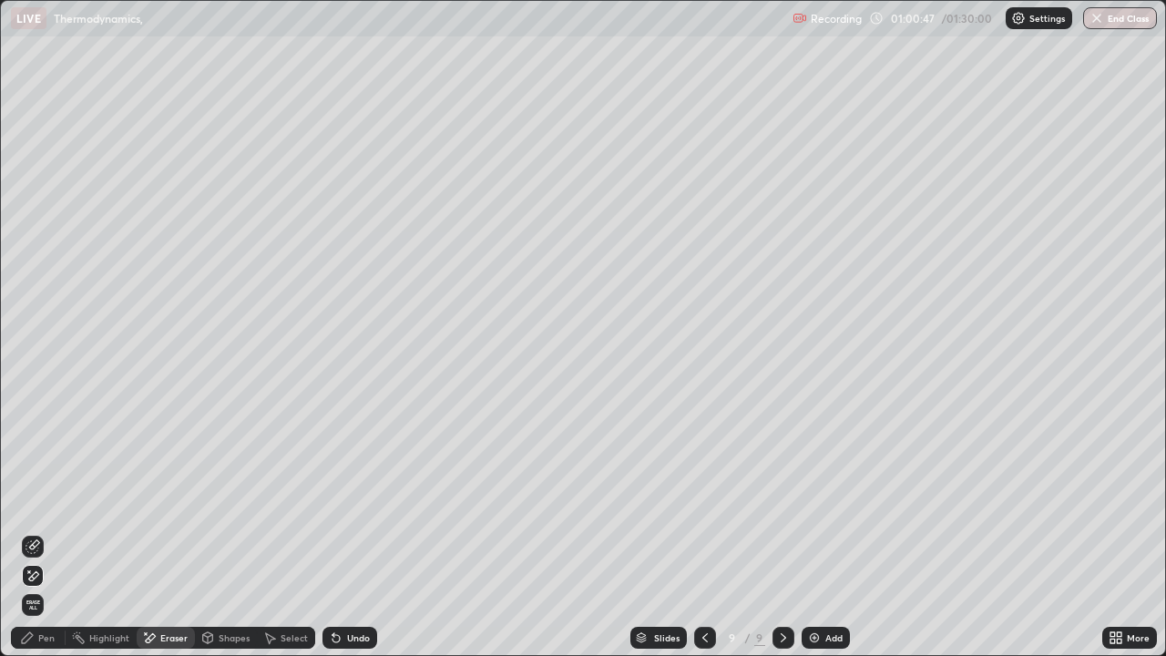
click at [280, 490] on div "Select" at bounding box center [293, 637] width 27 height 9
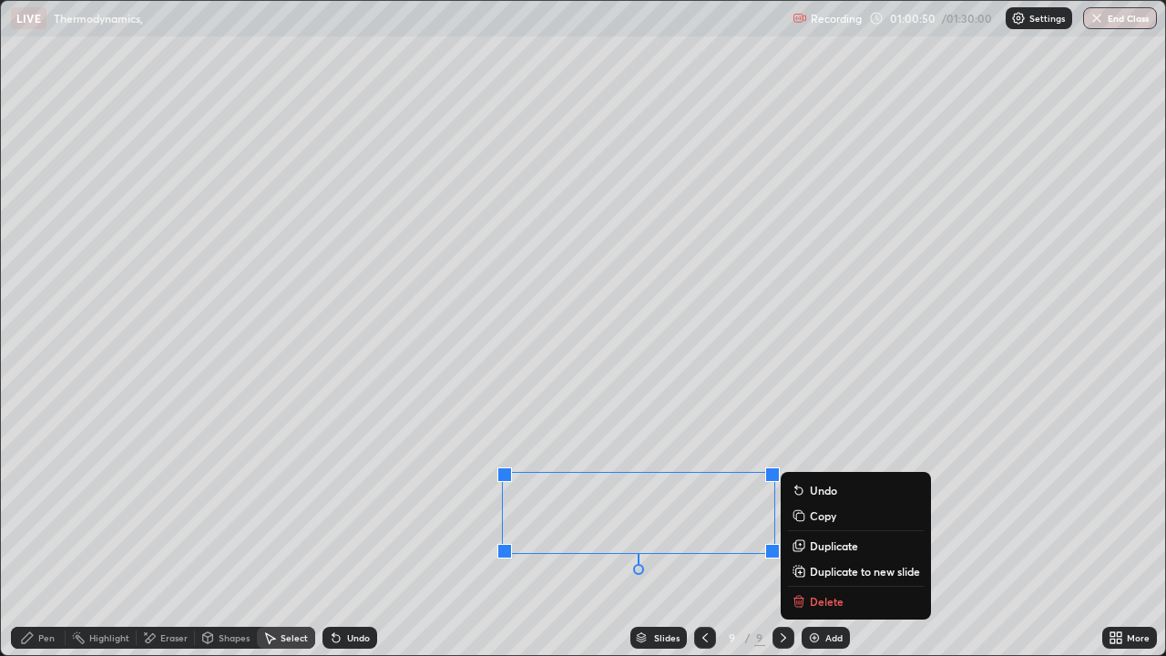
click at [841, 490] on p "Duplicate to new slide" at bounding box center [865, 571] width 110 height 15
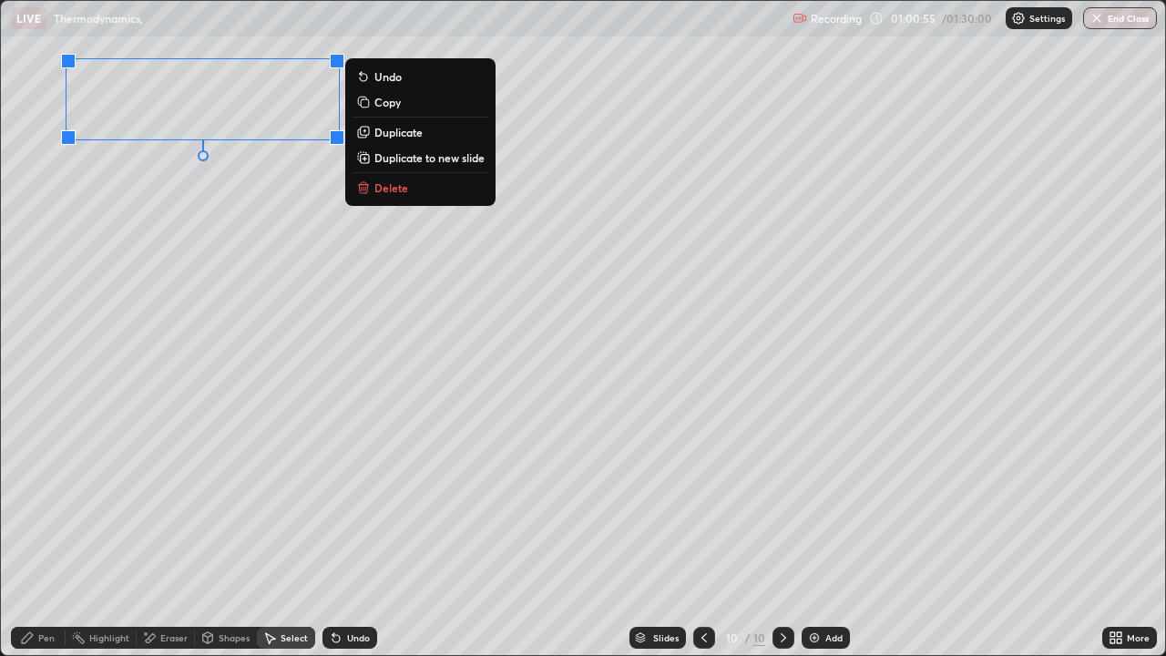
click at [45, 490] on div "Pen" at bounding box center [46, 637] width 16 height 9
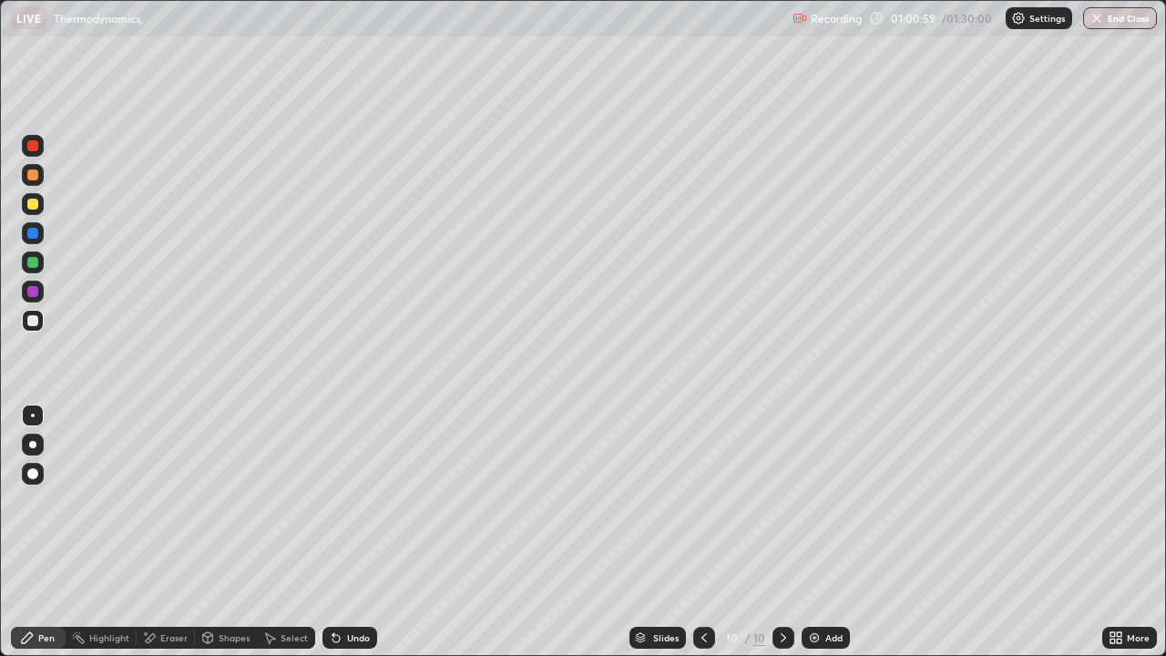
click at [167, 490] on div "Eraser" at bounding box center [173, 637] width 27 height 9
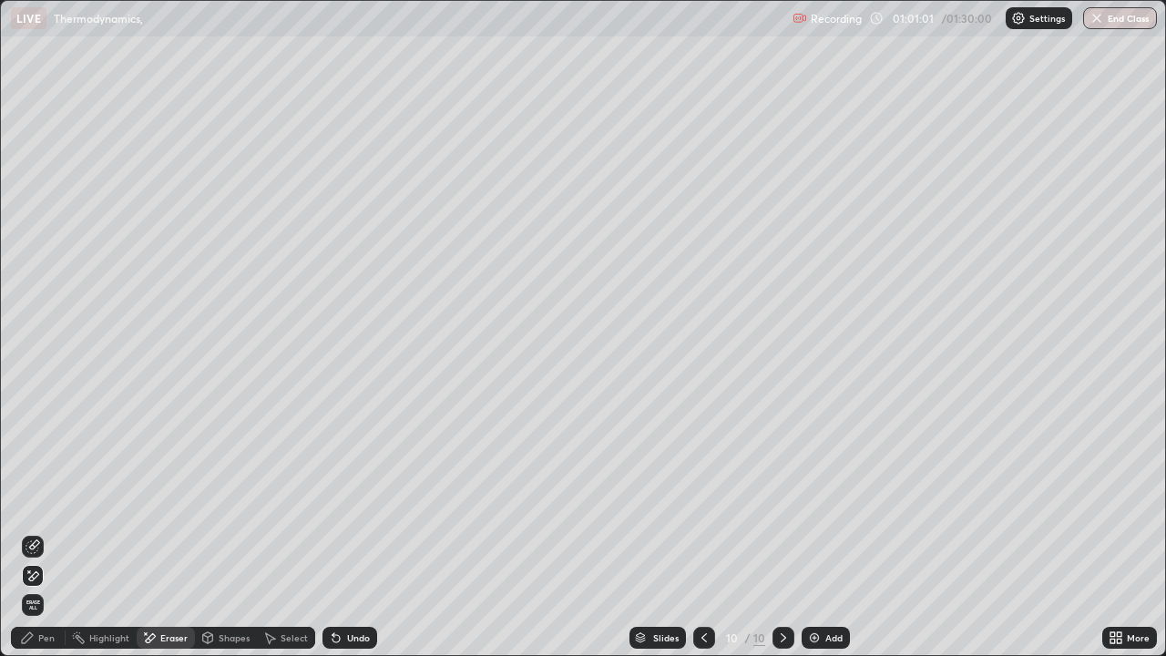
click at [31, 490] on icon at bounding box center [27, 637] width 15 height 15
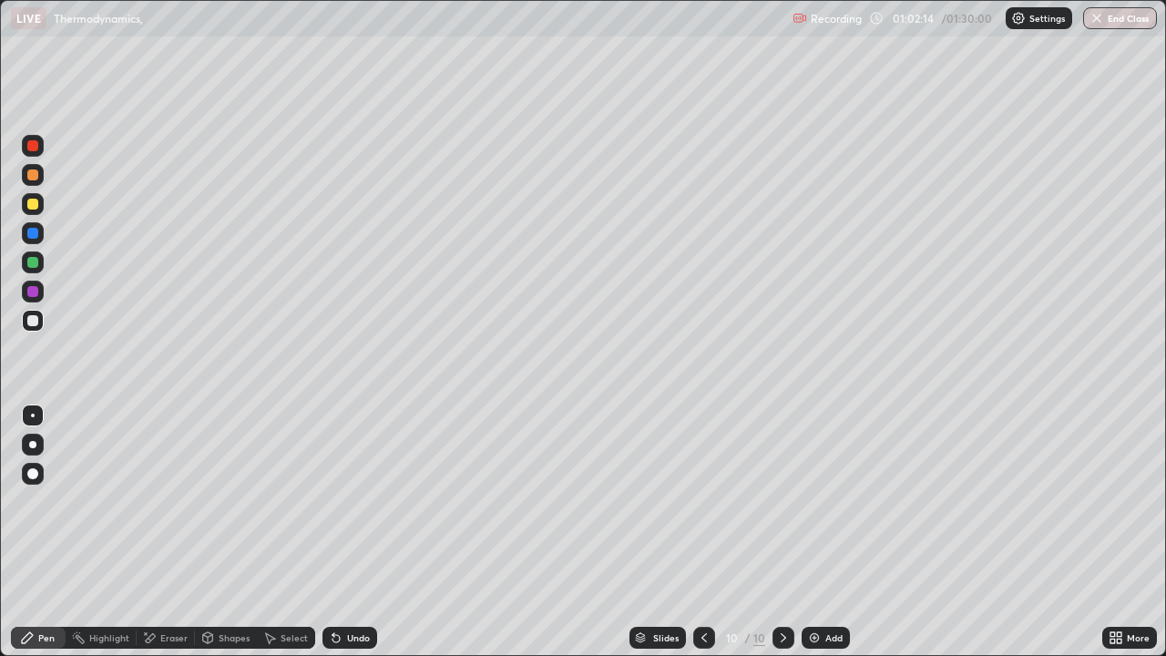
click at [341, 490] on div "Undo" at bounding box center [349, 637] width 55 height 22
click at [697, 490] on icon at bounding box center [704, 637] width 15 height 15
click at [33, 208] on div at bounding box center [32, 204] width 11 height 11
click at [30, 318] on div at bounding box center [32, 320] width 11 height 11
click at [781, 490] on icon at bounding box center [783, 637] width 15 height 15
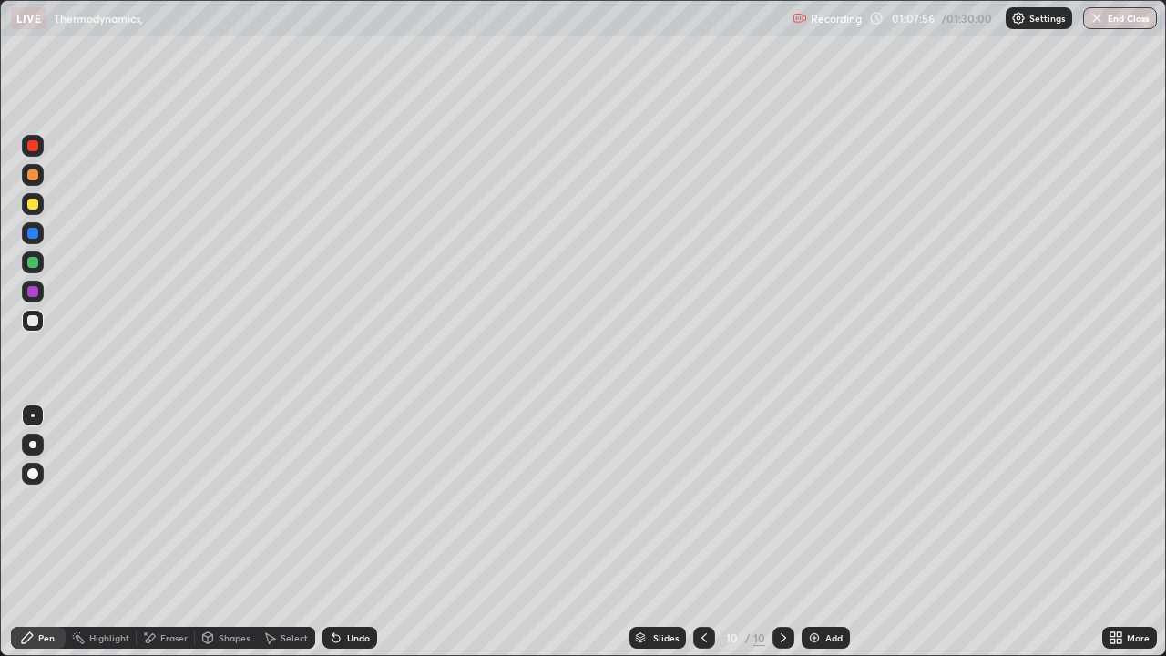
click at [697, 490] on icon at bounding box center [704, 637] width 15 height 15
click at [39, 206] on div at bounding box center [33, 204] width 22 height 22
click at [36, 224] on div at bounding box center [33, 233] width 22 height 22
click at [41, 318] on div at bounding box center [33, 321] width 22 height 22
click at [781, 490] on icon at bounding box center [783, 637] width 15 height 15
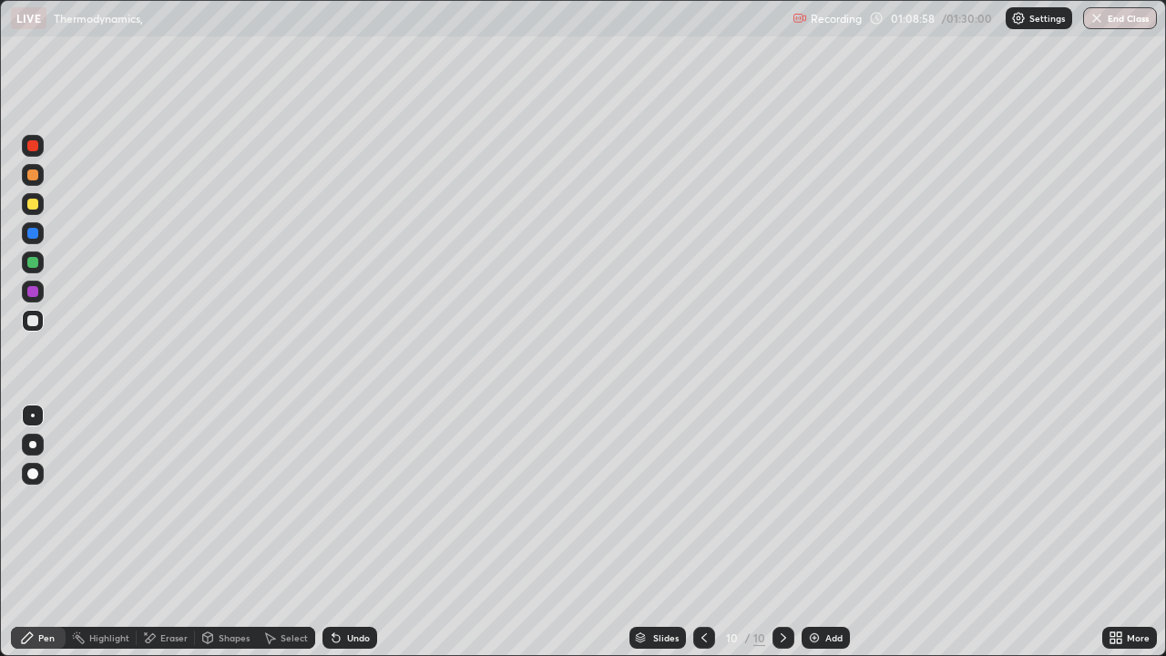
click at [36, 321] on div at bounding box center [32, 320] width 11 height 11
click at [349, 490] on div "Undo" at bounding box center [358, 637] width 23 height 9
click at [338, 490] on div "Undo" at bounding box center [349, 637] width 55 height 22
click at [32, 204] on div at bounding box center [32, 204] width 11 height 11
click at [352, 490] on div "Undo" at bounding box center [358, 637] width 23 height 9
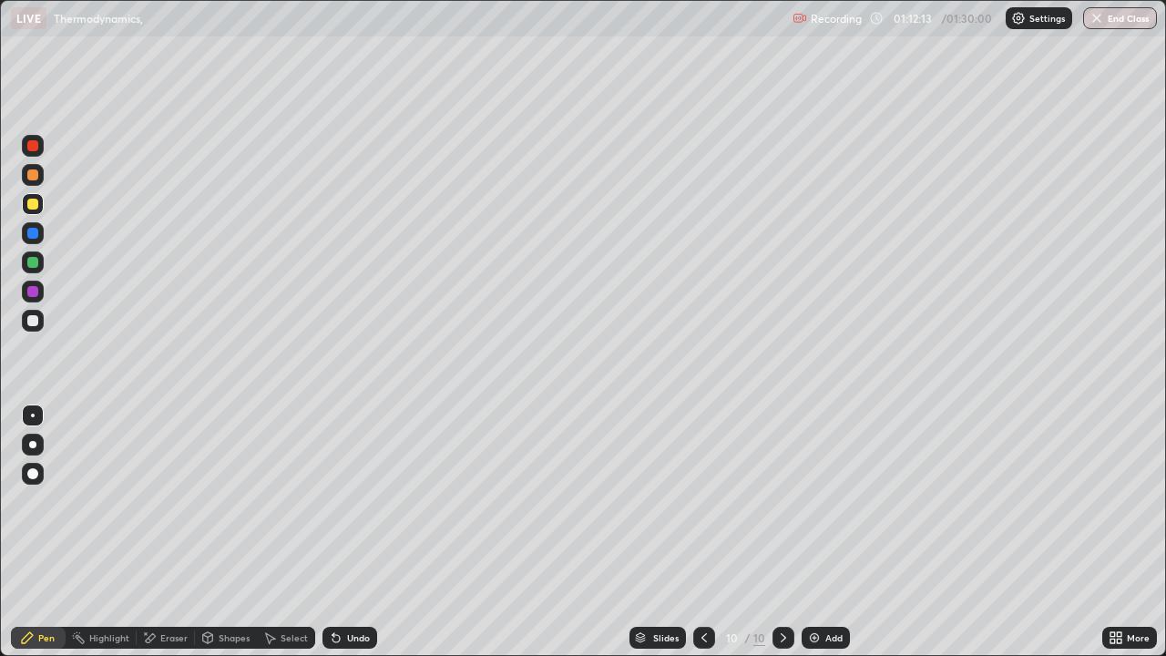
click at [31, 281] on div at bounding box center [33, 291] width 22 height 22
click at [28, 267] on div at bounding box center [33, 262] width 22 height 22
click at [349, 490] on div "Undo" at bounding box center [358, 637] width 23 height 9
click at [32, 209] on div at bounding box center [32, 204] width 11 height 11
click at [35, 266] on div at bounding box center [32, 262] width 11 height 11
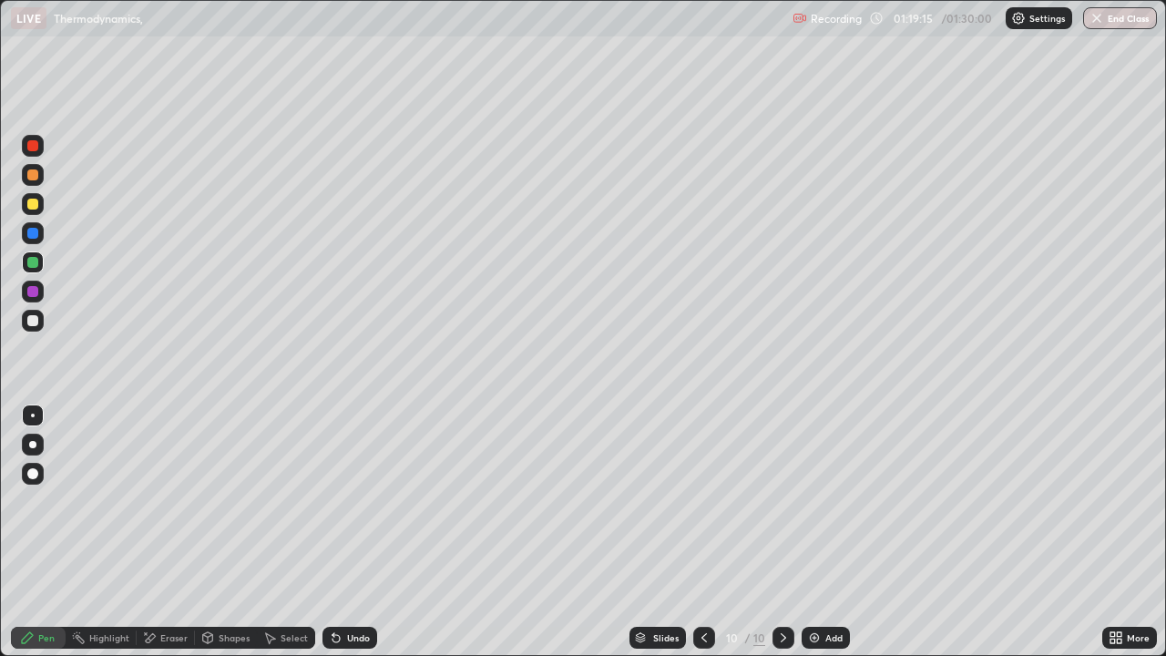
click at [36, 207] on div at bounding box center [32, 204] width 11 height 11
click at [34, 146] on div at bounding box center [32, 145] width 11 height 11
click at [351, 490] on div "Undo" at bounding box center [349, 637] width 55 height 22
click at [37, 234] on div at bounding box center [32, 233] width 11 height 11
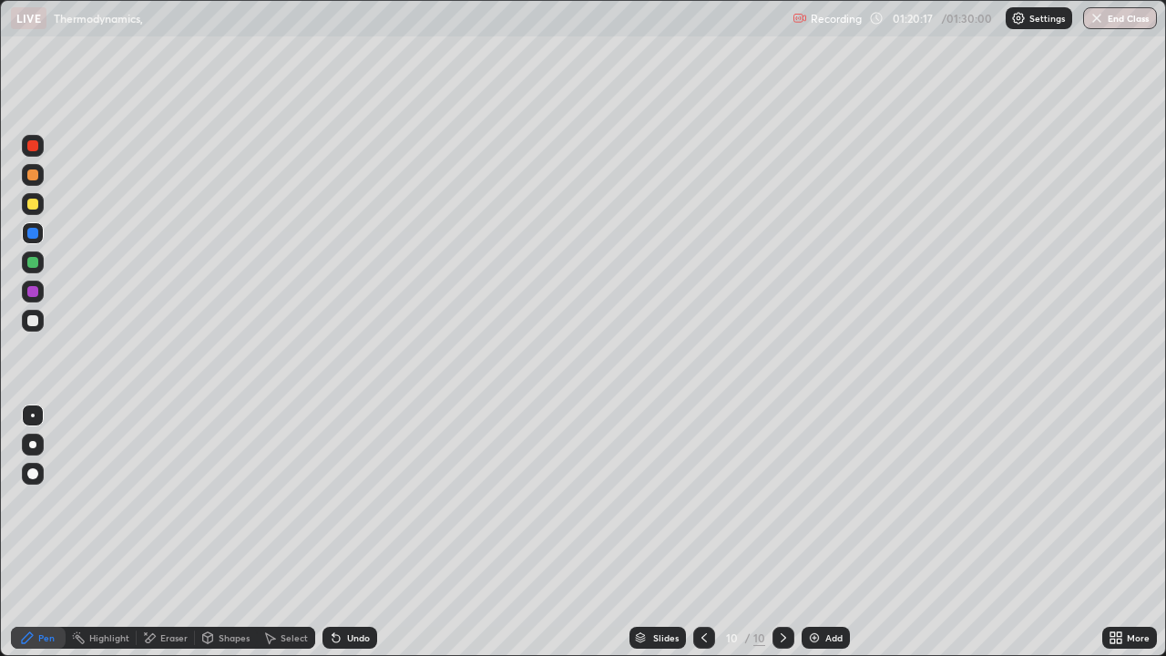
click at [41, 270] on div at bounding box center [33, 262] width 22 height 22
click at [825, 490] on div "Add" at bounding box center [833, 637] width 17 height 9
click at [40, 321] on div at bounding box center [33, 321] width 22 height 22
click at [341, 490] on div "Undo" at bounding box center [349, 637] width 55 height 22
click at [351, 490] on div "Undo" at bounding box center [358, 637] width 23 height 9
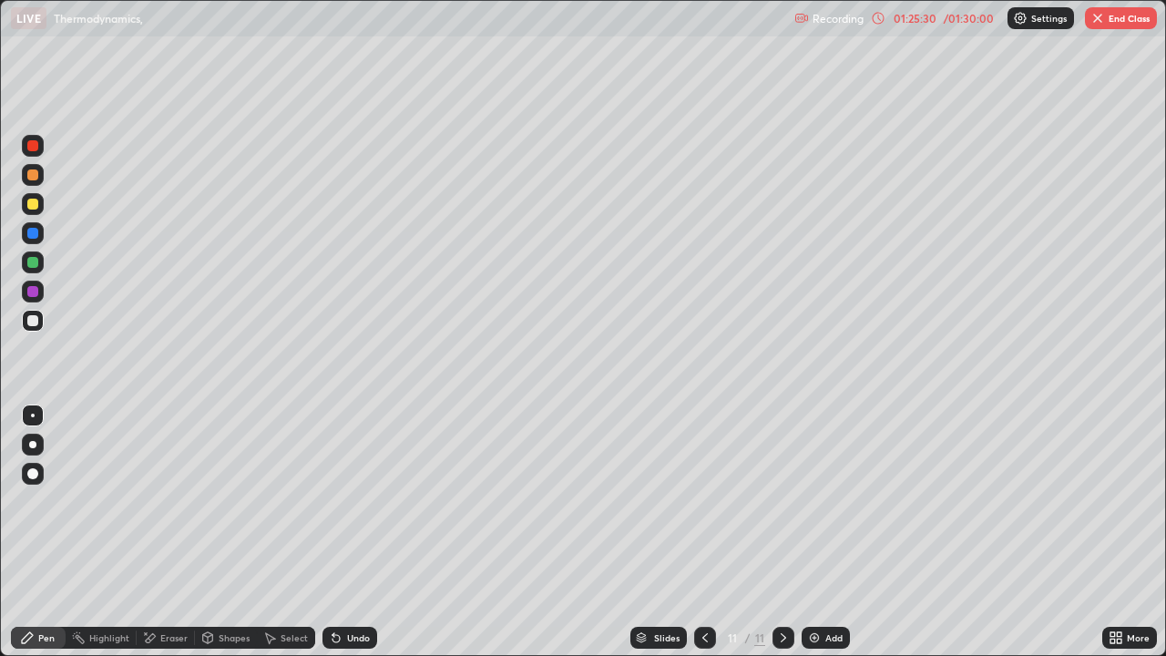
click at [25, 263] on div at bounding box center [33, 262] width 22 height 22
click at [36, 331] on div at bounding box center [33, 321] width 22 height 22
click at [28, 212] on div at bounding box center [33, 204] width 22 height 22
click at [343, 490] on div "Undo" at bounding box center [349, 637] width 55 height 22
click at [356, 490] on div "Undo" at bounding box center [349, 637] width 55 height 22
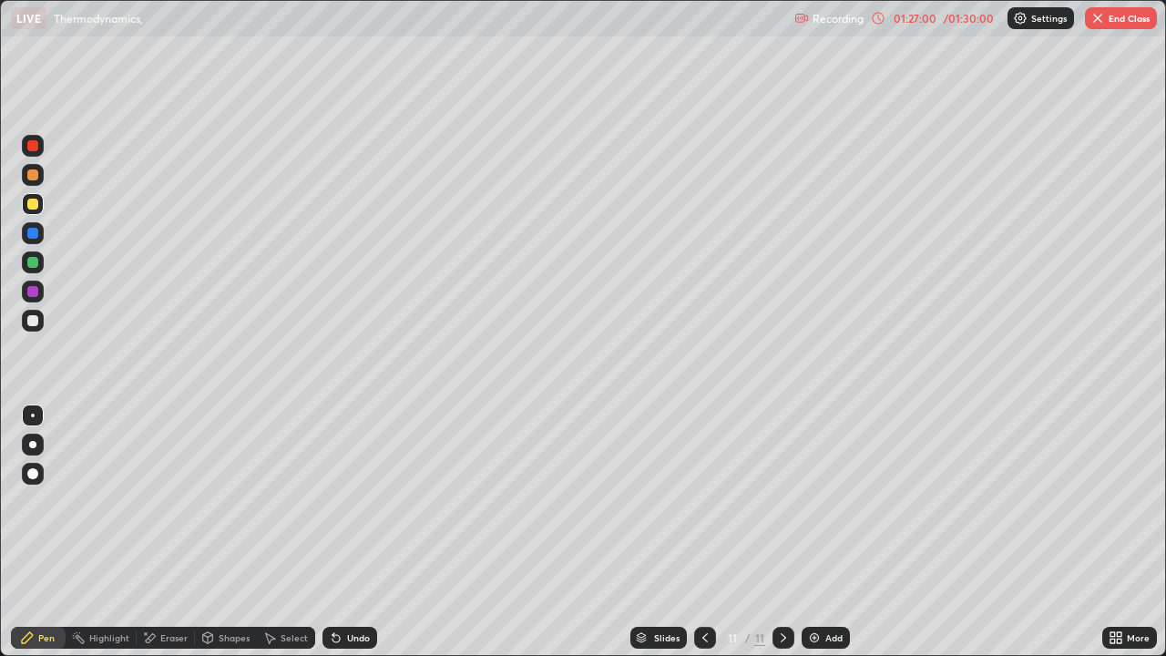
click at [34, 204] on div at bounding box center [32, 204] width 11 height 11
click at [358, 490] on div "Undo" at bounding box center [358, 637] width 23 height 9
click at [361, 490] on div "Undo" at bounding box center [358, 637] width 23 height 9
click at [362, 490] on div "Undo" at bounding box center [349, 637] width 55 height 22
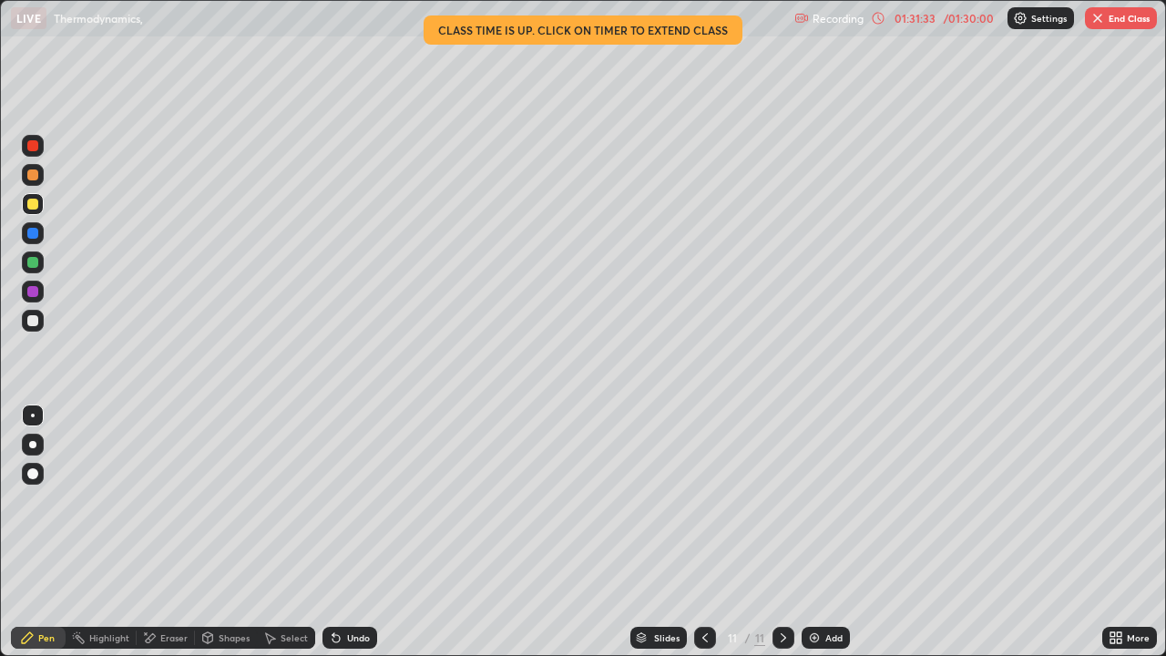
click at [820, 490] on img at bounding box center [814, 637] width 15 height 15
click at [220, 490] on div "Shapes" at bounding box center [234, 637] width 31 height 9
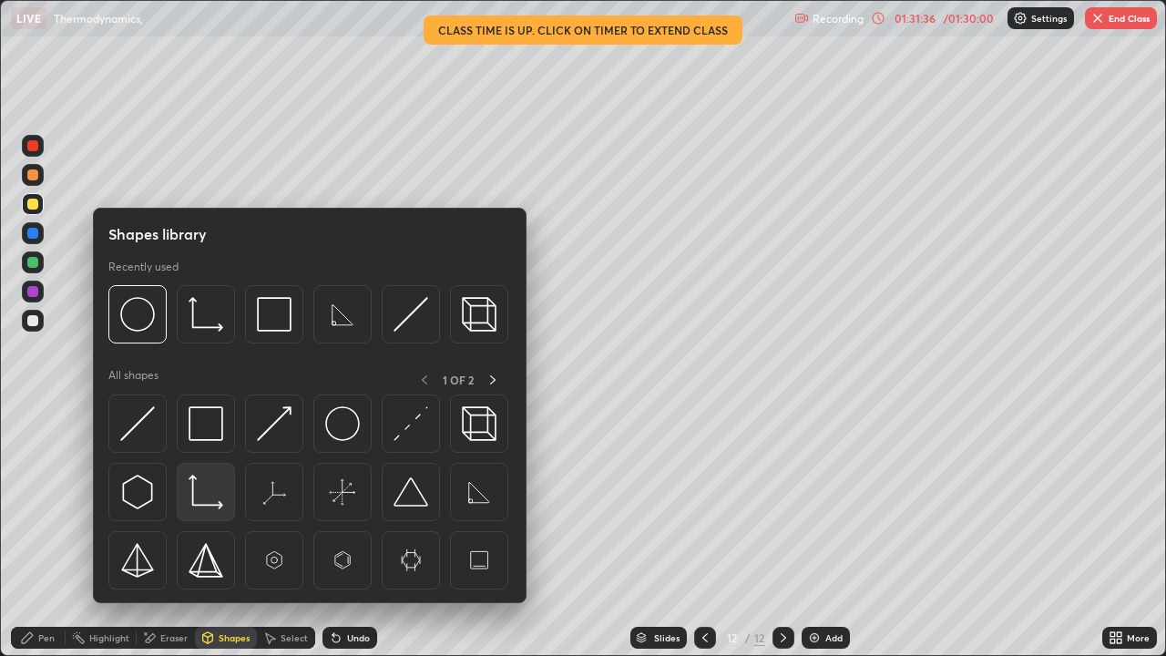
click at [209, 490] on img at bounding box center [205, 491] width 35 height 35
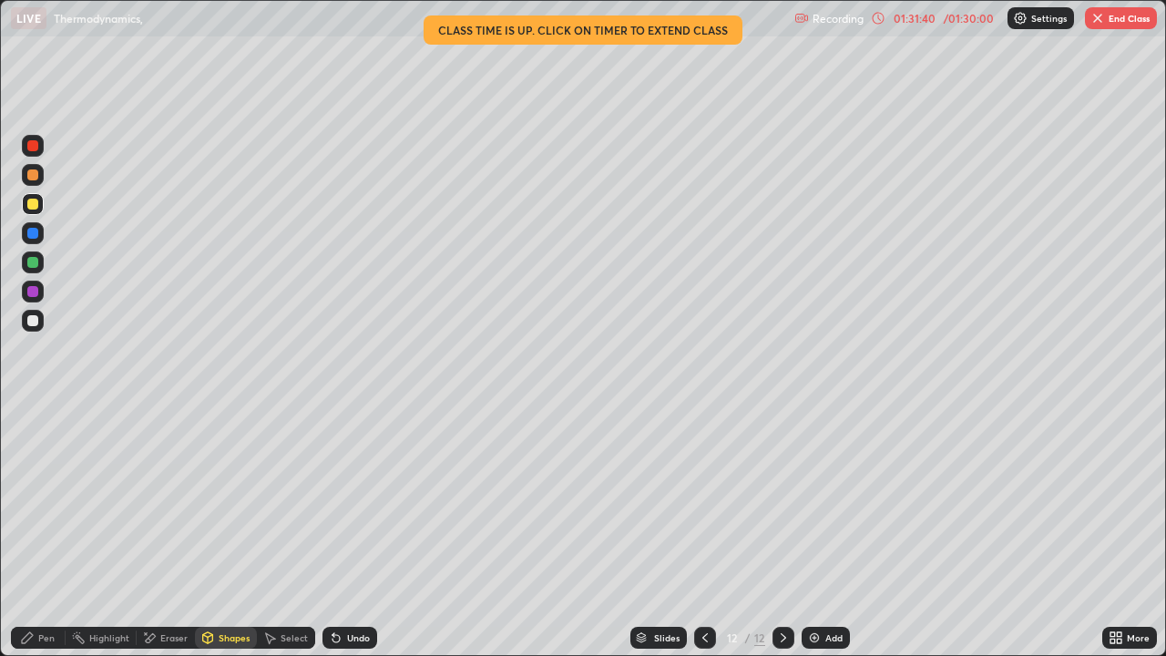
click at [46, 490] on div "Pen" at bounding box center [46, 637] width 16 height 9
click at [343, 490] on div "Undo" at bounding box center [349, 637] width 55 height 22
click at [347, 490] on div "Undo" at bounding box center [358, 637] width 23 height 9
click at [348, 490] on div "Undo" at bounding box center [358, 637] width 23 height 9
click at [351, 490] on div "Undo" at bounding box center [349, 637] width 55 height 22
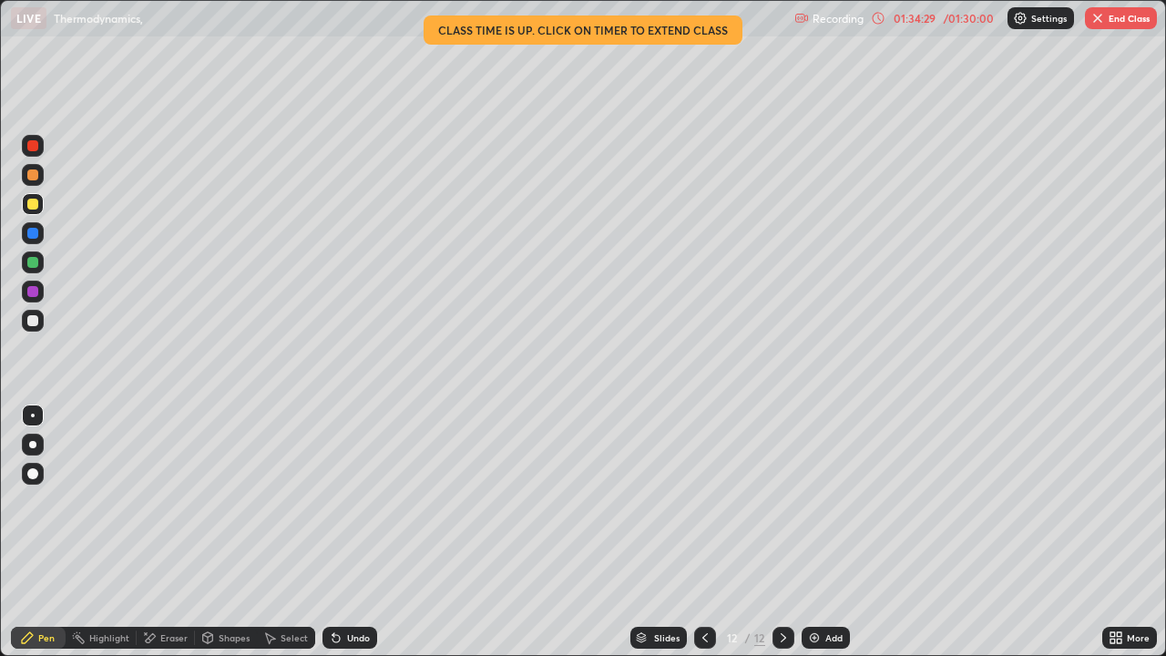
click at [168, 490] on div "Eraser" at bounding box center [166, 637] width 58 height 22
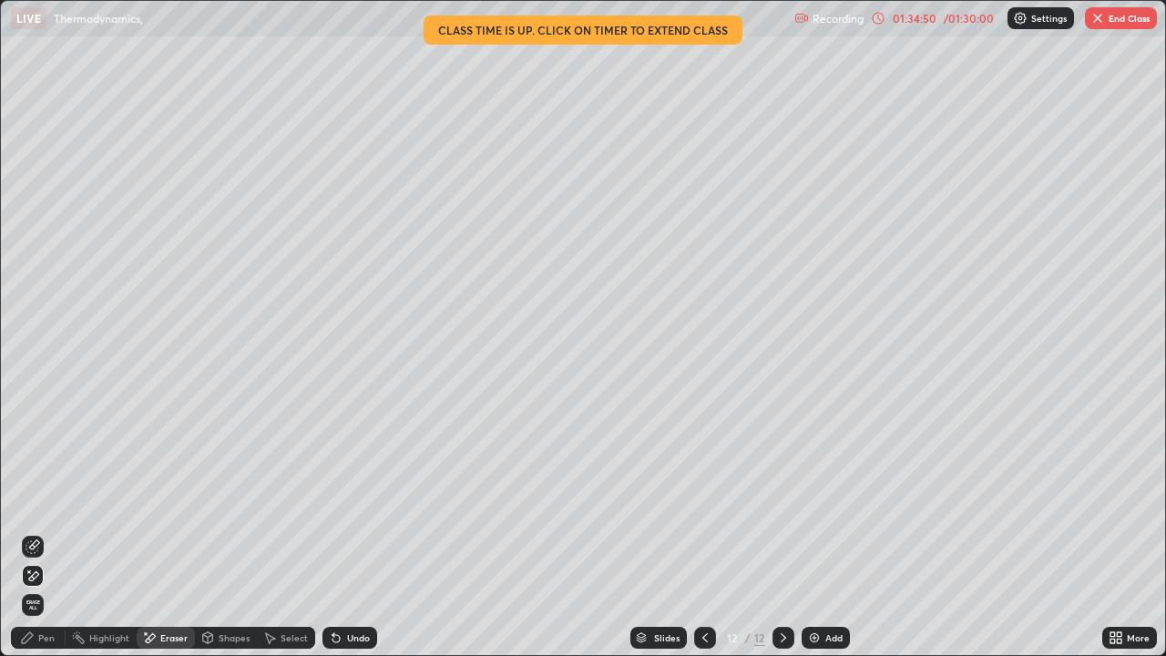
click at [341, 490] on icon at bounding box center [336, 637] width 15 height 15
click at [348, 490] on div "Undo" at bounding box center [349, 637] width 55 height 22
click at [355, 490] on div "Undo" at bounding box center [349, 637] width 55 height 22
click at [31, 490] on icon at bounding box center [27, 637] width 15 height 15
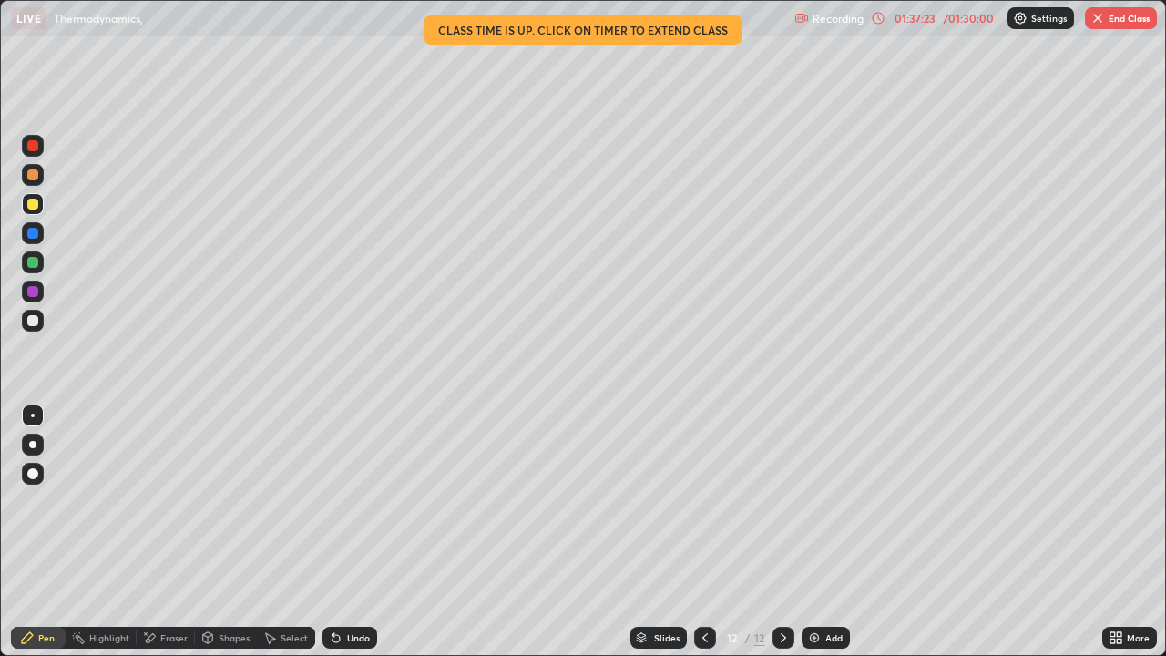
click at [1104, 26] on button "End Class" at bounding box center [1121, 18] width 72 height 22
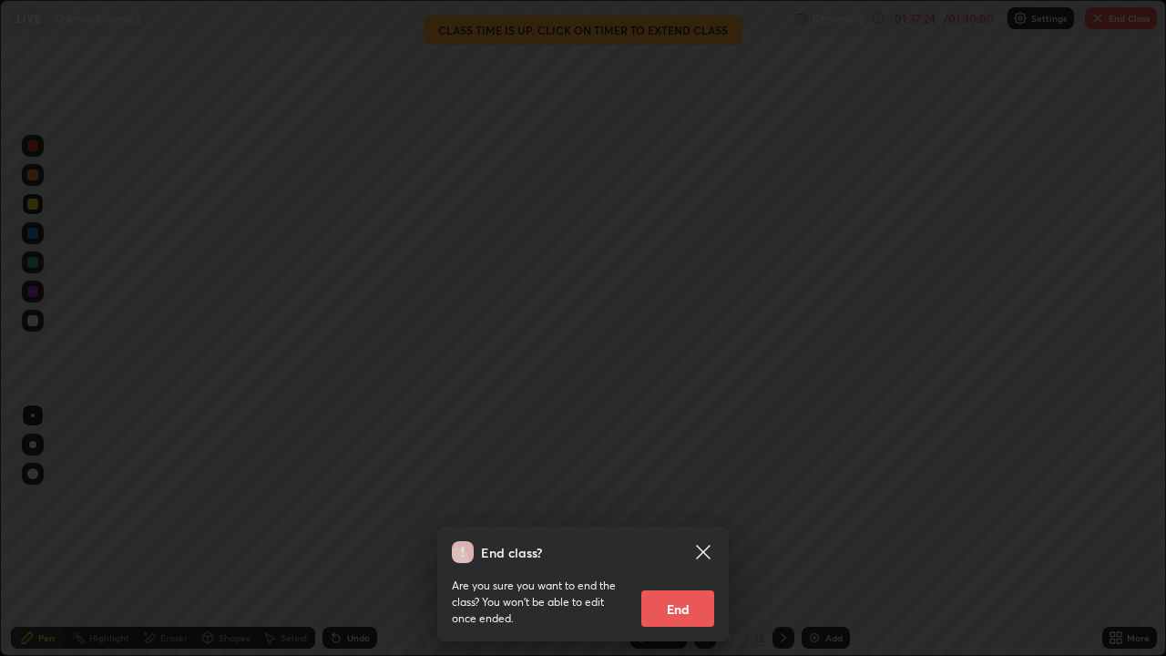
click at [677, 490] on button "End" at bounding box center [677, 608] width 73 height 36
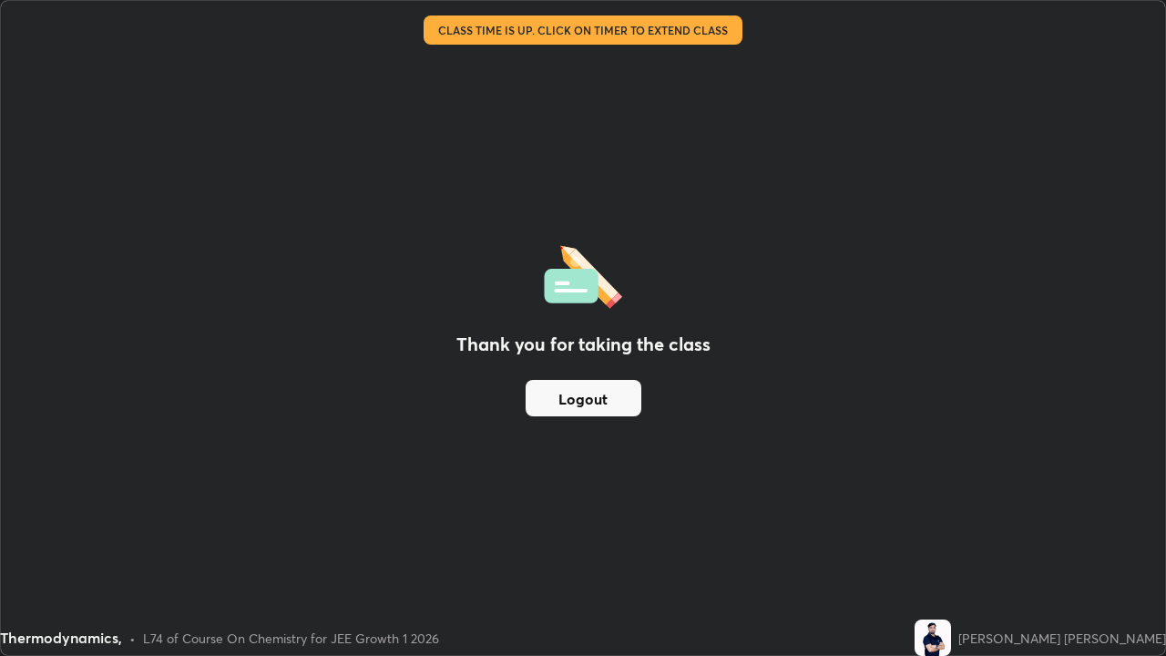
click at [590, 400] on button "Logout" at bounding box center [583, 398] width 116 height 36
